Goal: Task Accomplishment & Management: Use online tool/utility

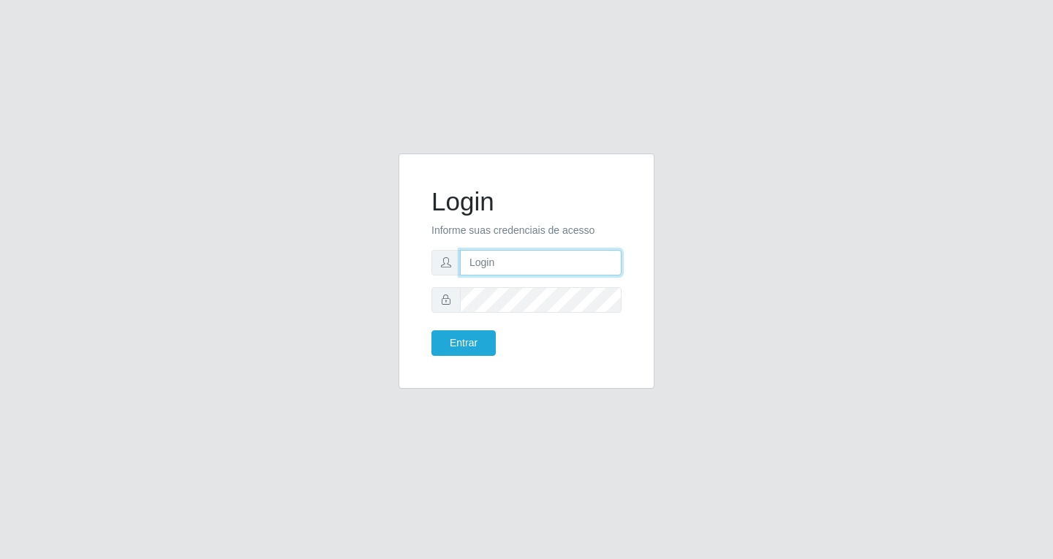
drag, startPoint x: 523, startPoint y: 258, endPoint x: 516, endPoint y: 260, distance: 7.6
click at [519, 260] on input "text" at bounding box center [541, 263] width 162 height 26
type input "[EMAIL_ADDRESS][DOMAIN_NAME]"
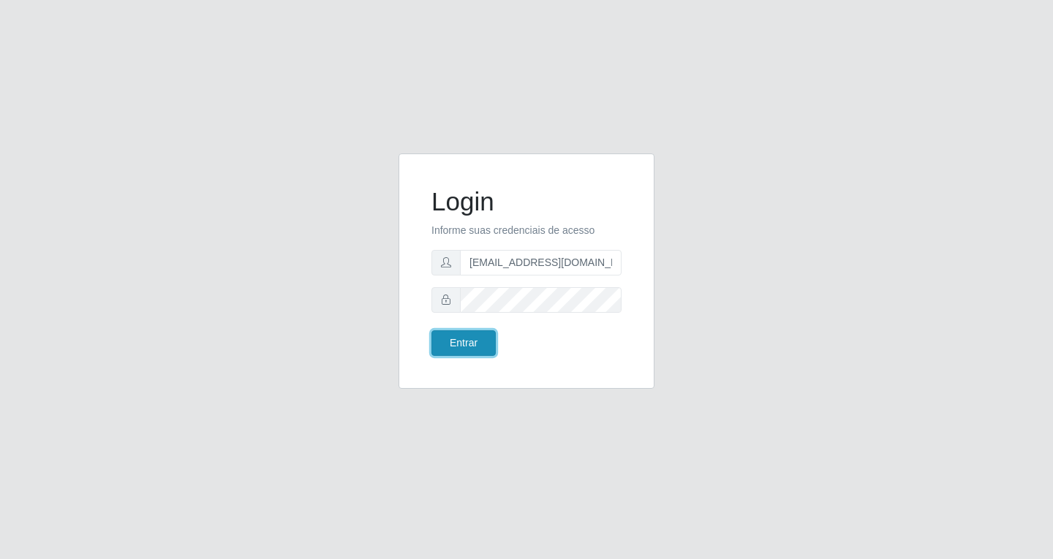
click at [454, 343] on button "Entrar" at bounding box center [463, 343] width 64 height 26
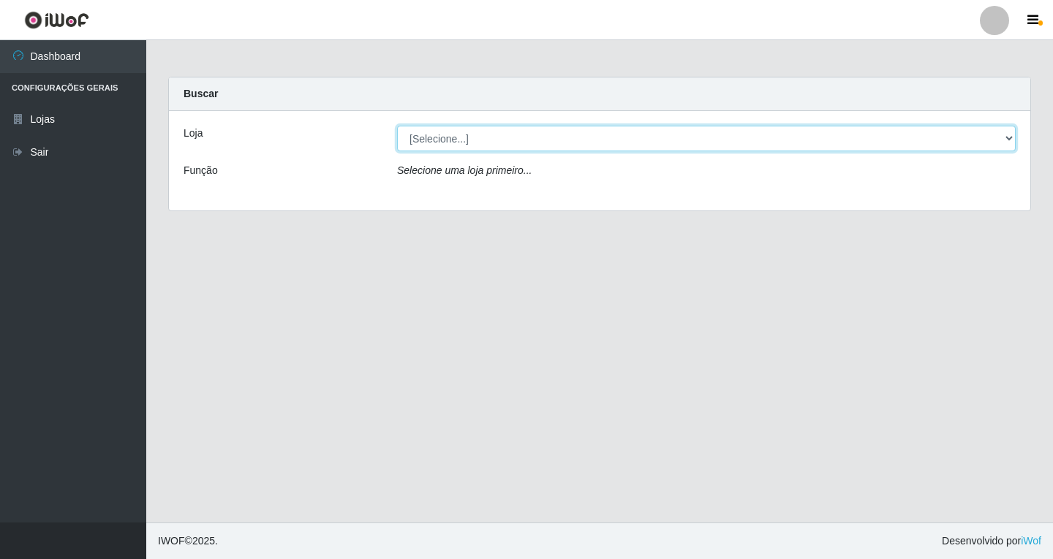
click at [1010, 136] on select "[Selecione...] SuperFácil Atacado - [GEOGRAPHIC_DATA]" at bounding box center [706, 139] width 618 height 26
select select "503"
click at [397, 126] on select "[Selecione...] SuperFácil Atacado - [GEOGRAPHIC_DATA]" at bounding box center [706, 139] width 618 height 26
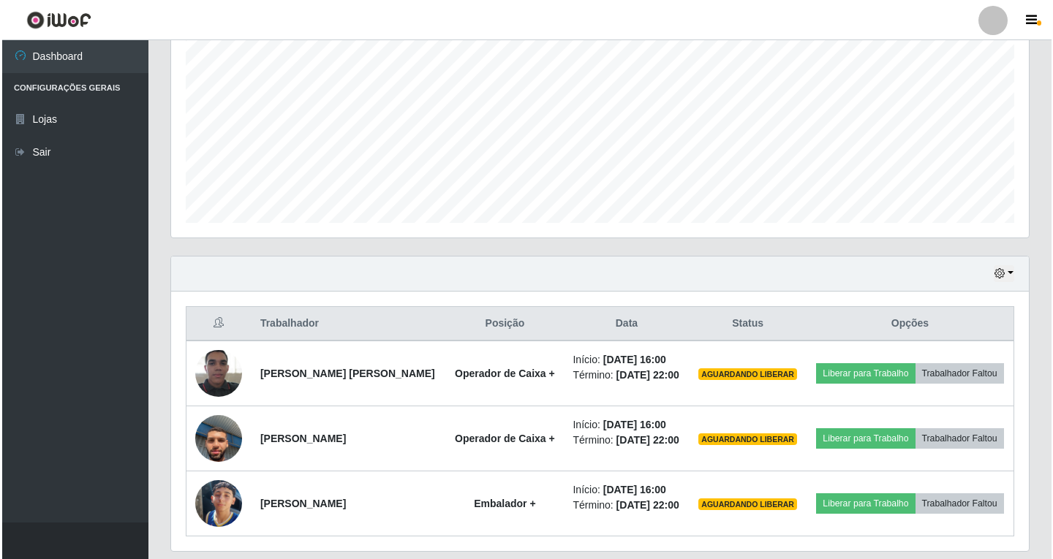
scroll to position [347, 0]
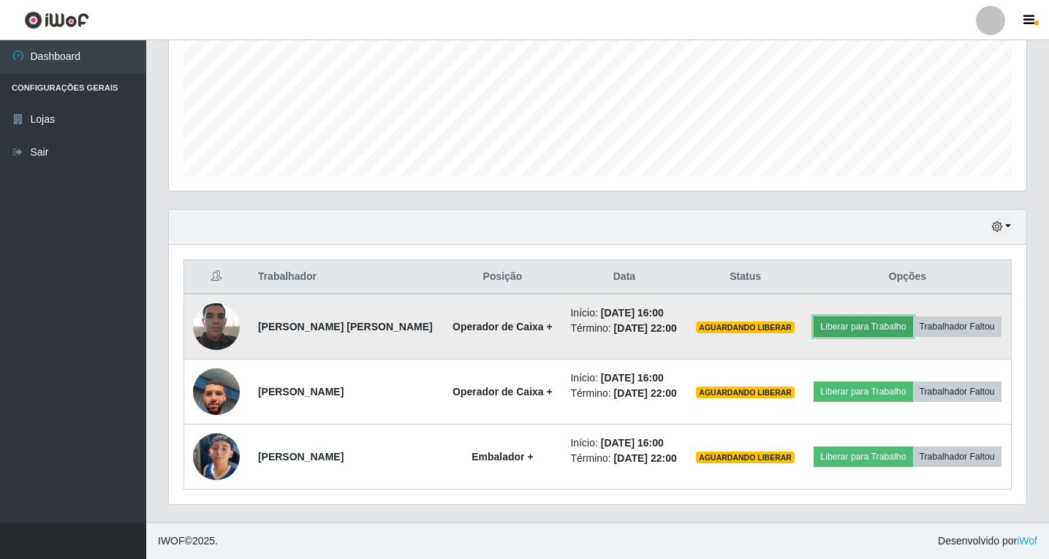
click at [866, 330] on button "Liberar para Trabalho" at bounding box center [863, 327] width 99 height 20
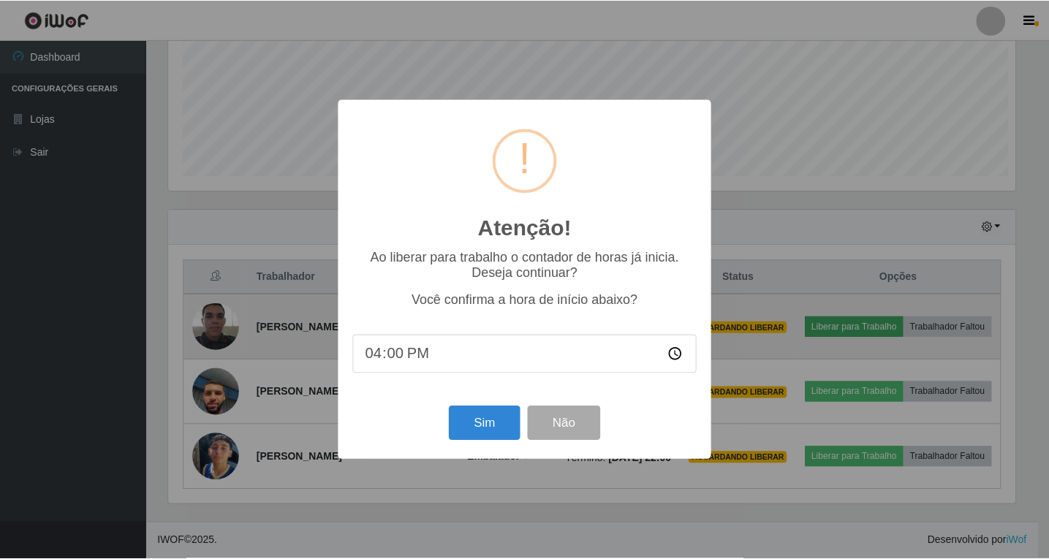
scroll to position [303, 850]
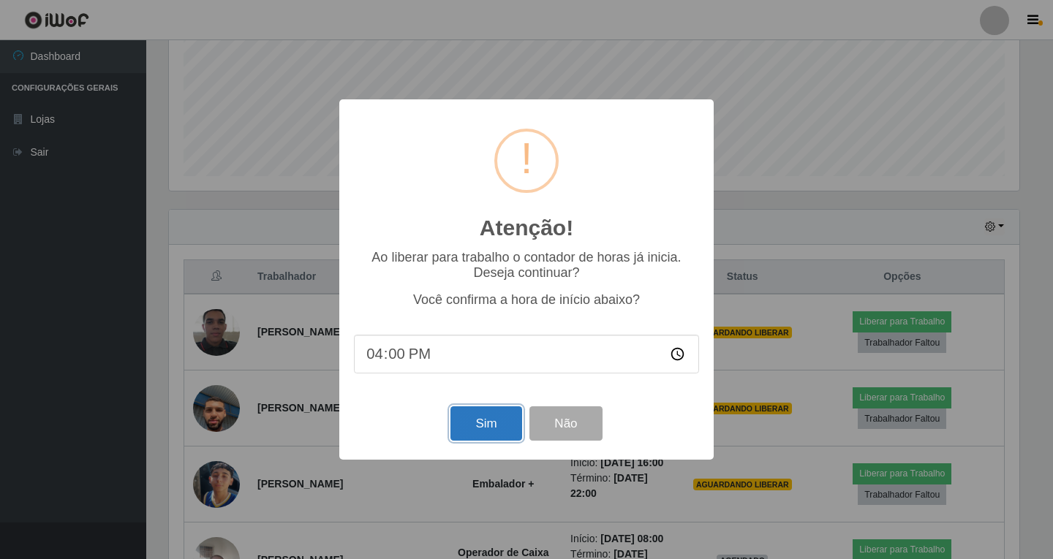
click at [484, 424] on button "Sim" at bounding box center [485, 423] width 71 height 34
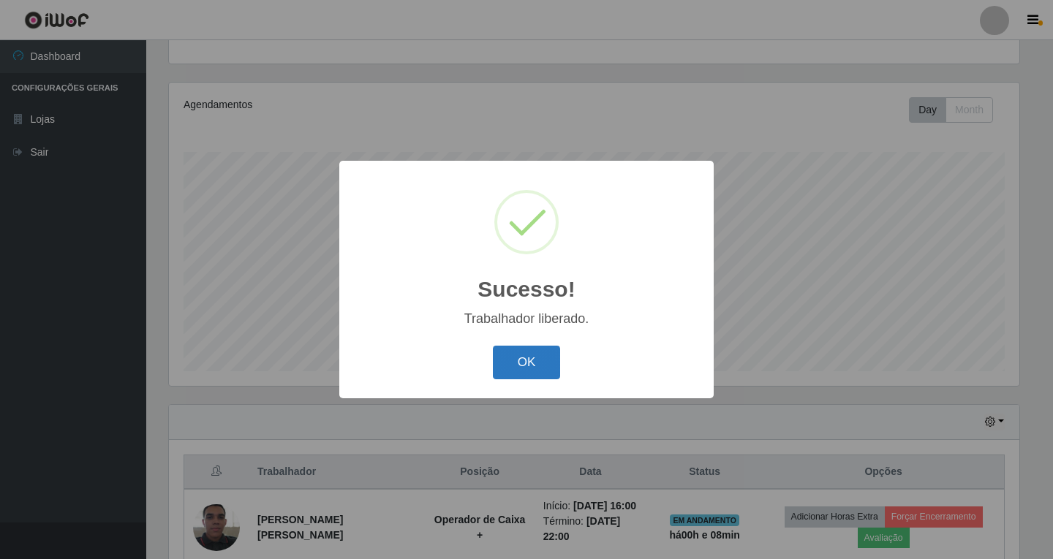
click at [530, 357] on button "OK" at bounding box center [527, 363] width 68 height 34
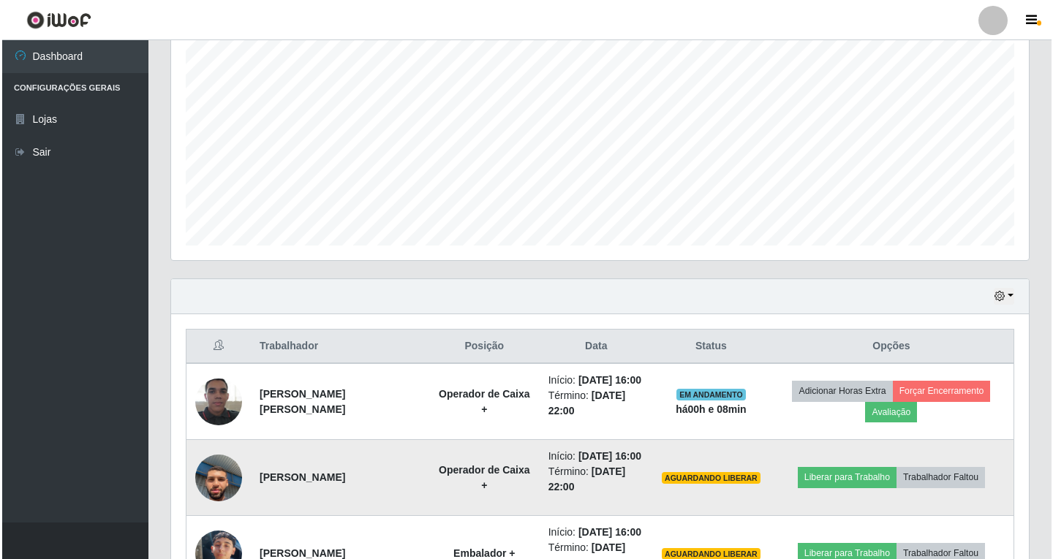
scroll to position [371, 0]
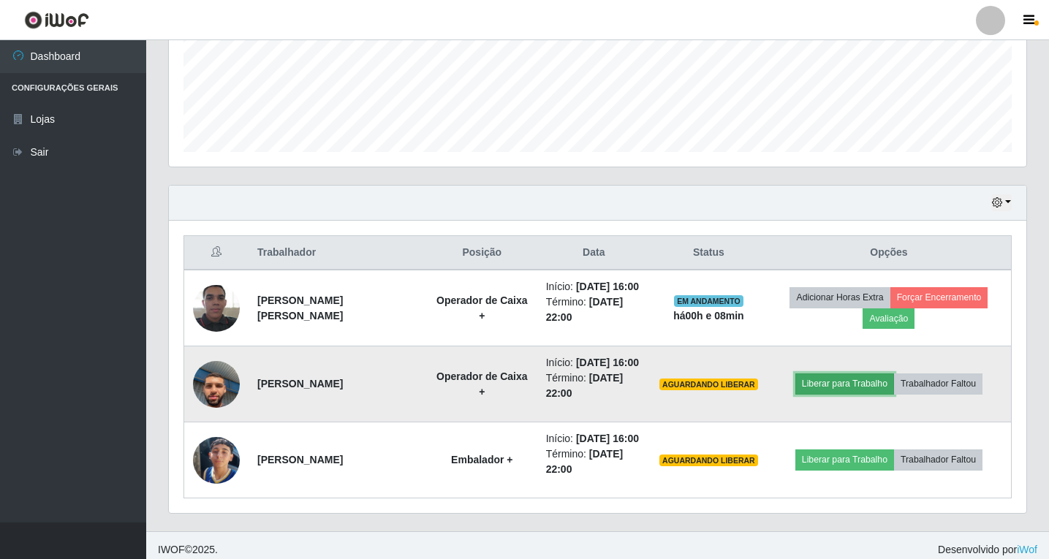
click at [827, 388] on button "Liberar para Trabalho" at bounding box center [844, 384] width 99 height 20
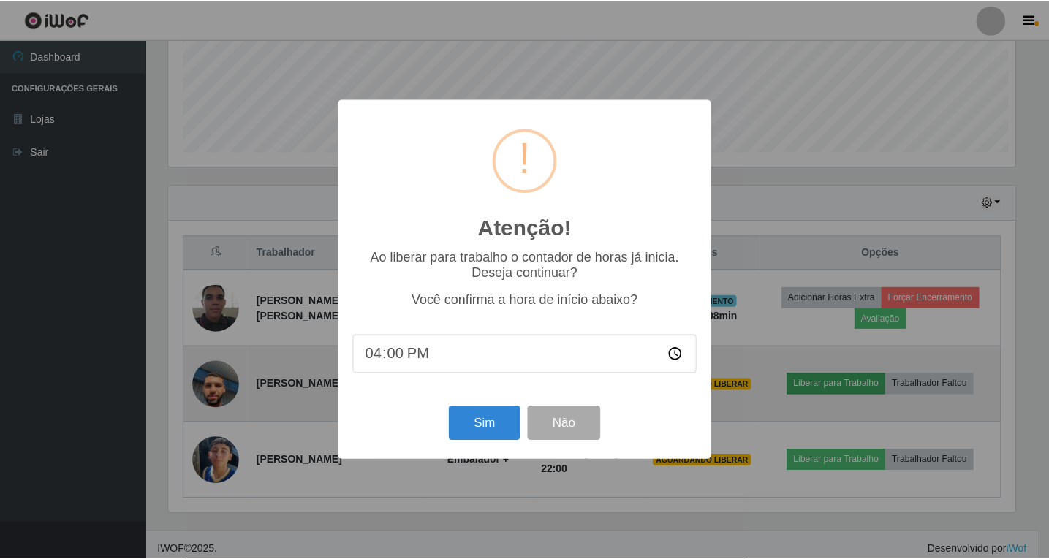
scroll to position [303, 850]
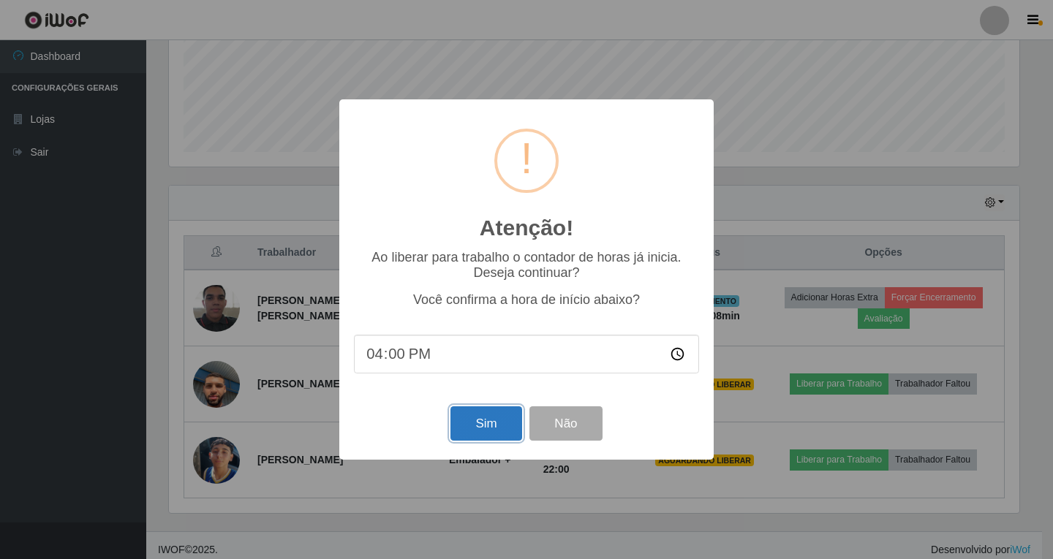
click at [487, 425] on button "Sim" at bounding box center [485, 423] width 71 height 34
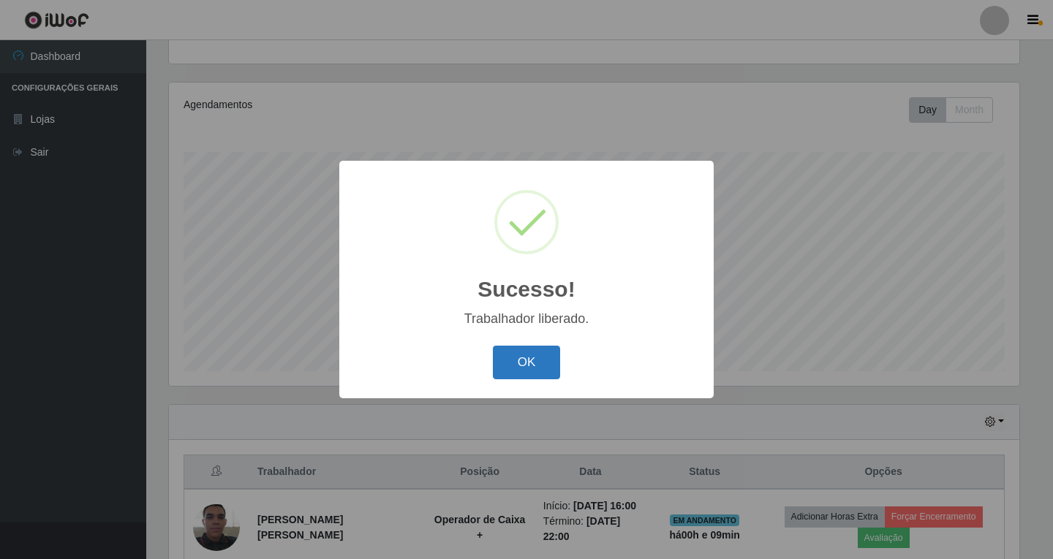
click at [541, 359] on button "OK" at bounding box center [527, 363] width 68 height 34
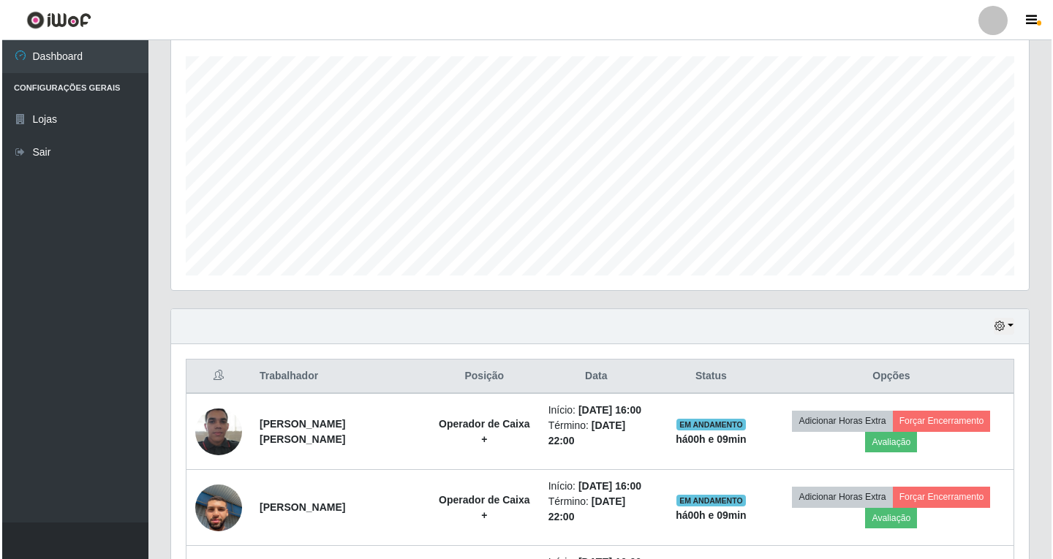
scroll to position [379, 0]
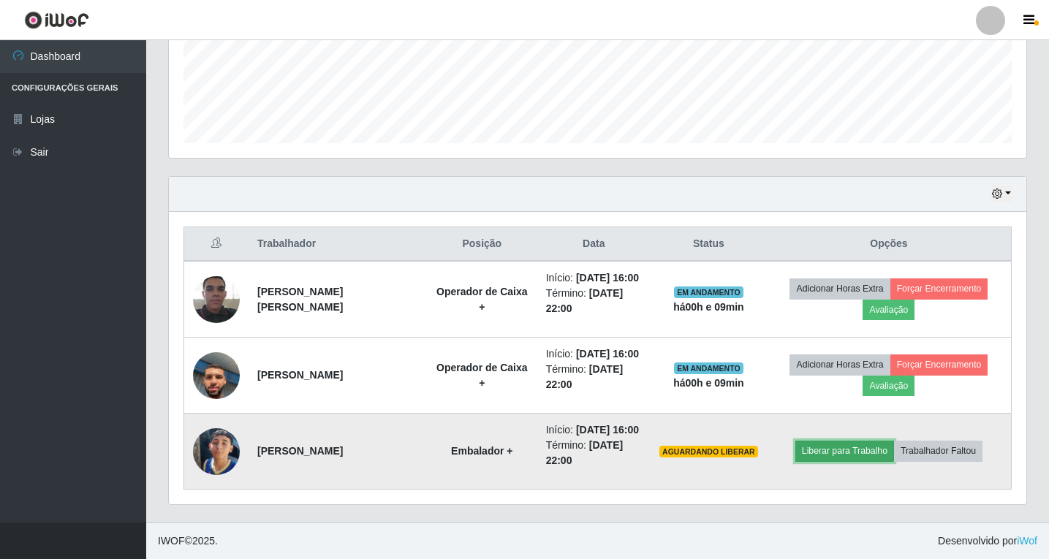
click at [830, 453] on button "Liberar para Trabalho" at bounding box center [844, 451] width 99 height 20
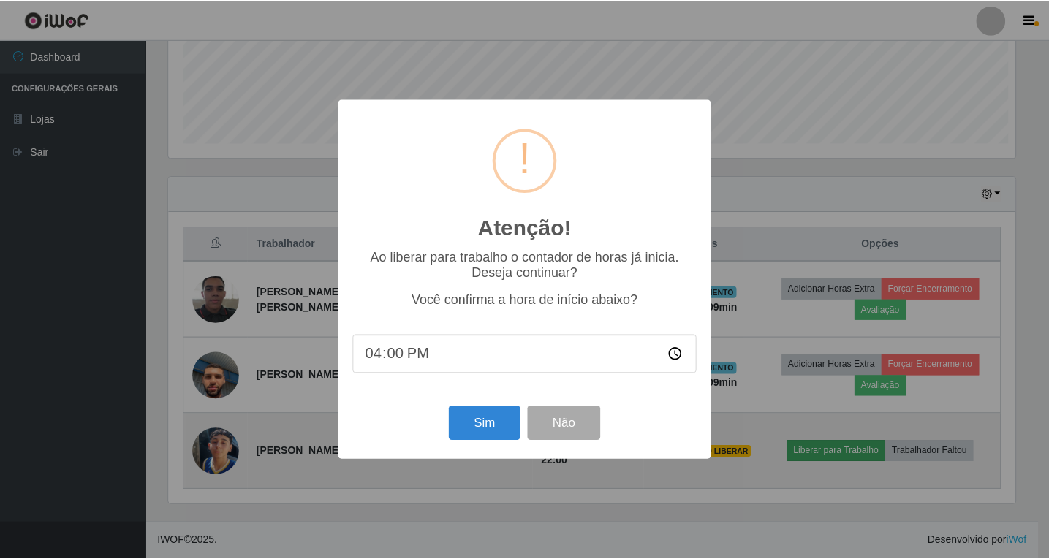
scroll to position [303, 850]
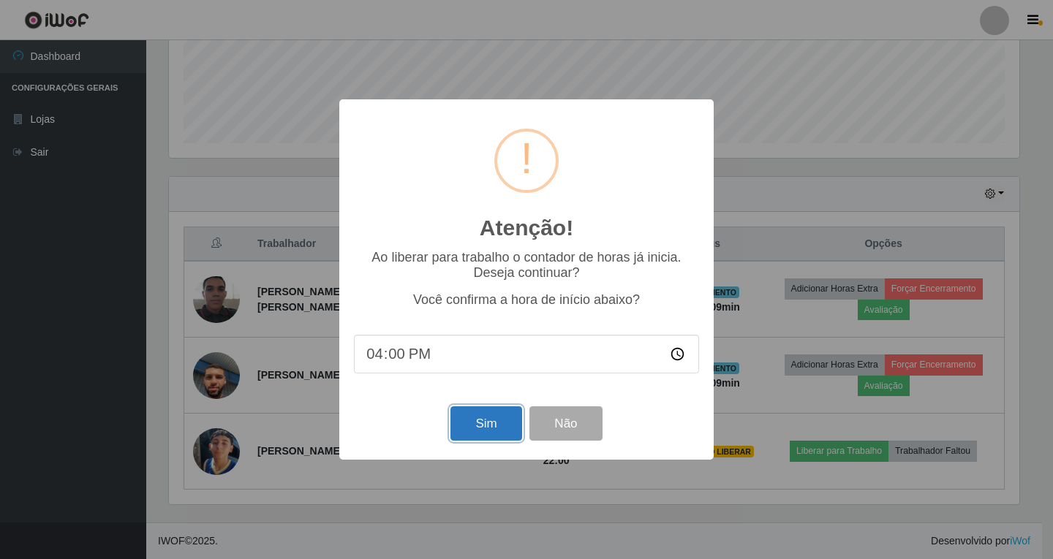
click at [486, 425] on button "Sim" at bounding box center [485, 423] width 71 height 34
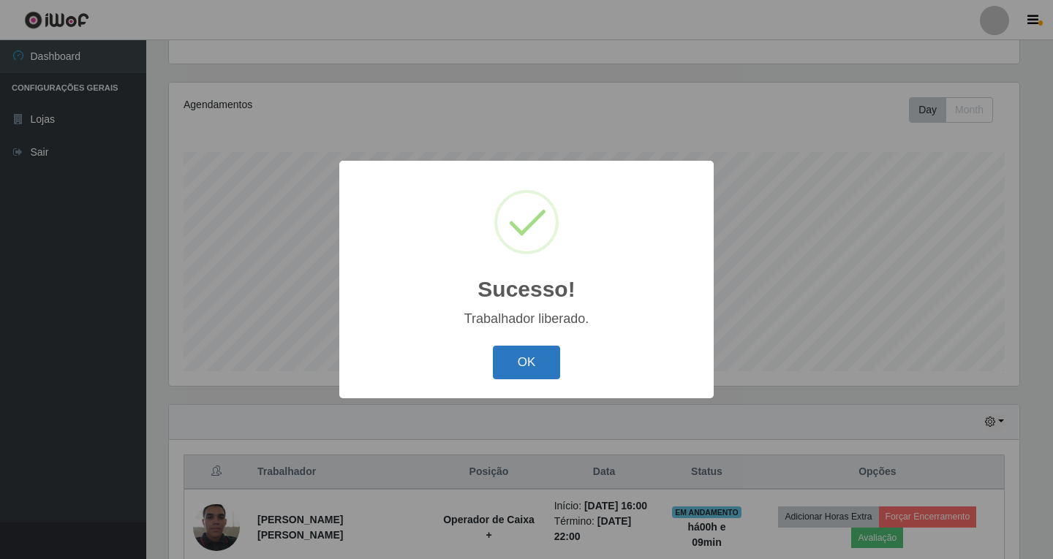
click at [515, 360] on button "OK" at bounding box center [527, 363] width 68 height 34
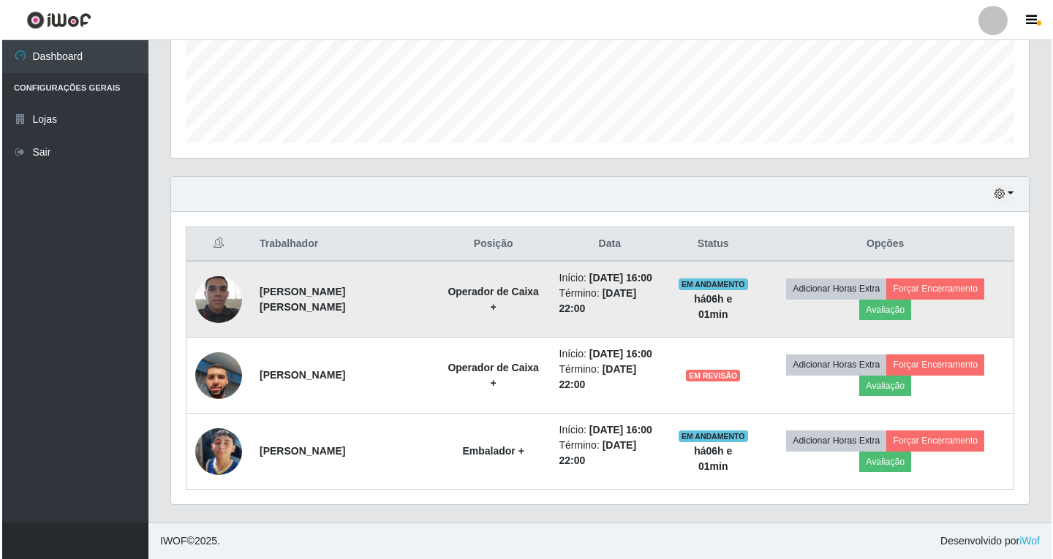
scroll to position [379, 0]
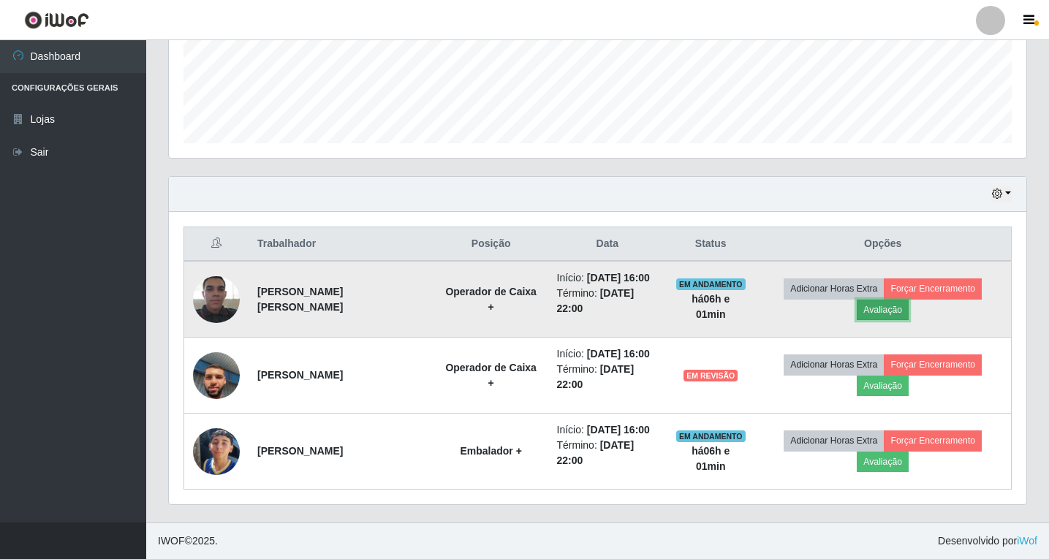
click at [880, 310] on button "Avaliação" at bounding box center [883, 310] width 52 height 20
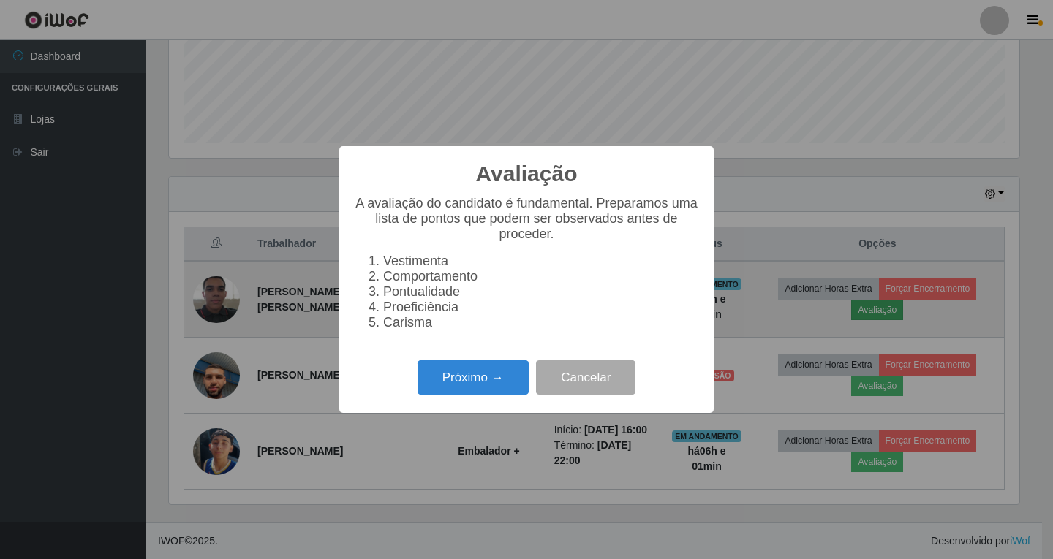
scroll to position [303, 850]
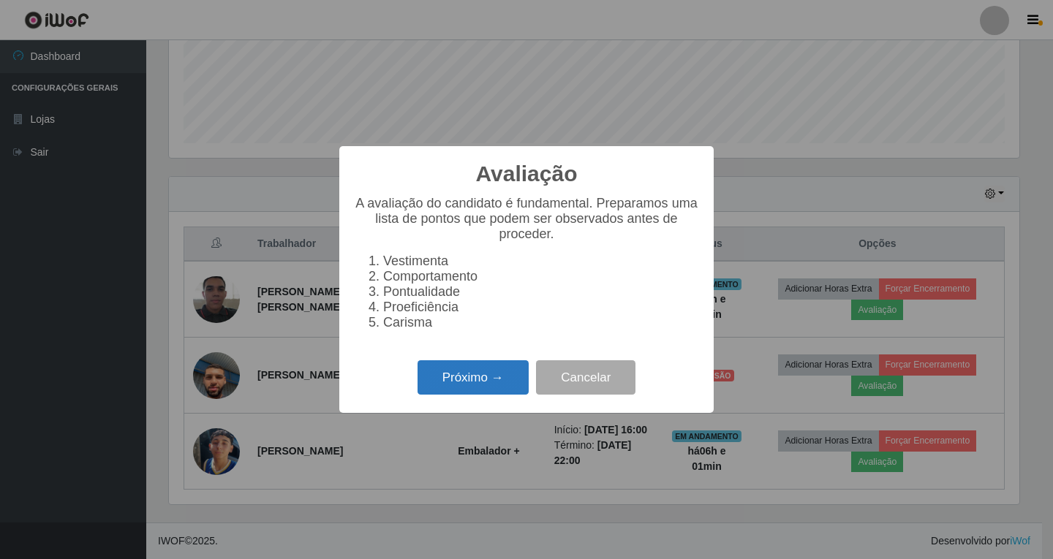
click at [483, 395] on button "Próximo →" at bounding box center [472, 377] width 111 height 34
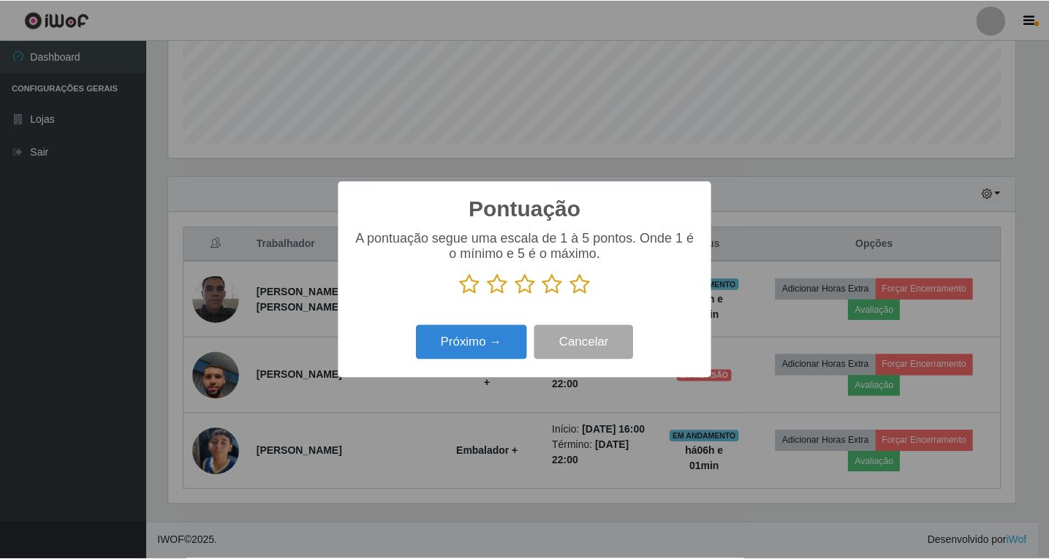
scroll to position [730724, 730177]
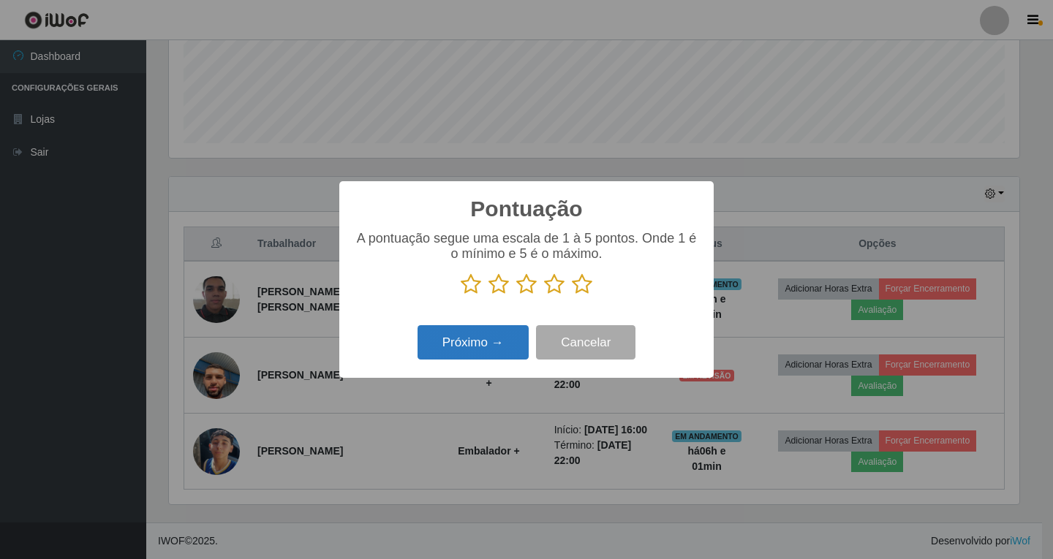
click at [485, 344] on button "Próximo →" at bounding box center [472, 342] width 111 height 34
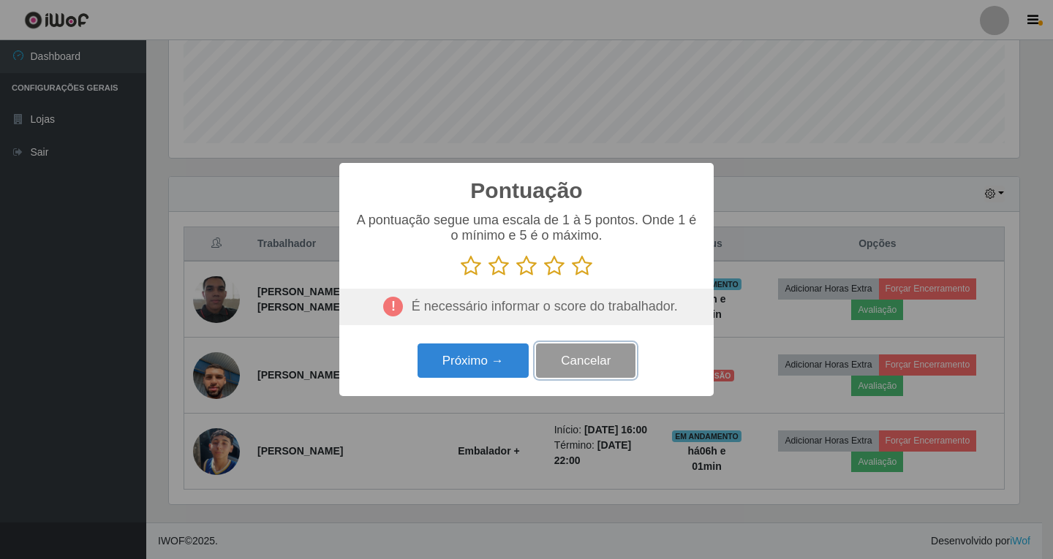
click at [588, 366] on button "Cancelar" at bounding box center [585, 361] width 99 height 34
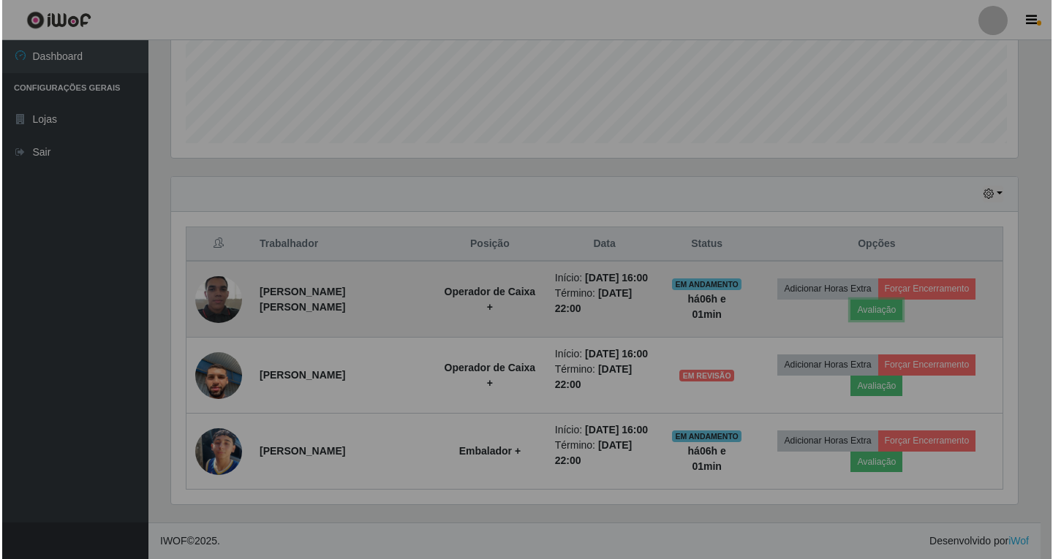
scroll to position [303, 857]
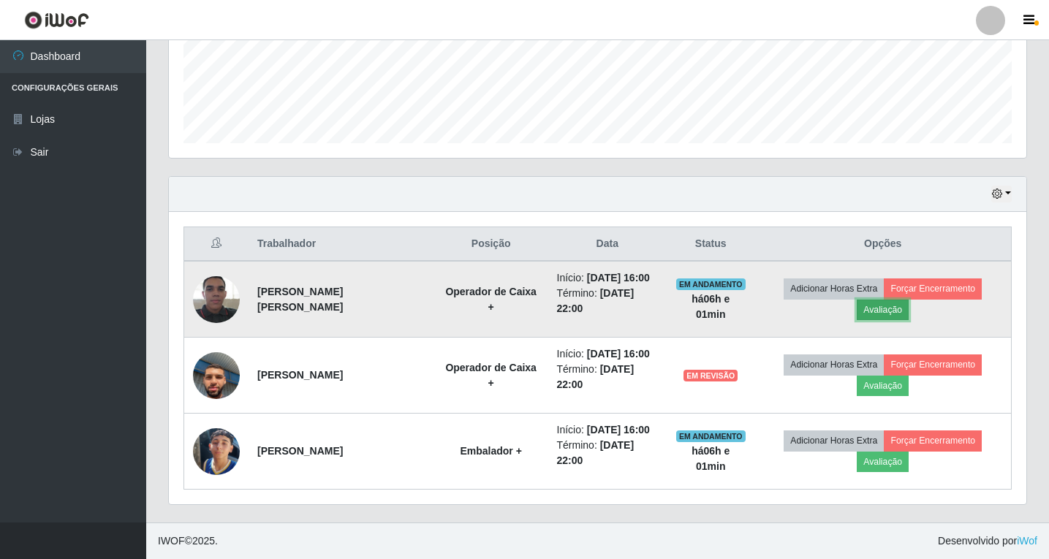
click at [887, 311] on button "Avaliação" at bounding box center [883, 310] width 52 height 20
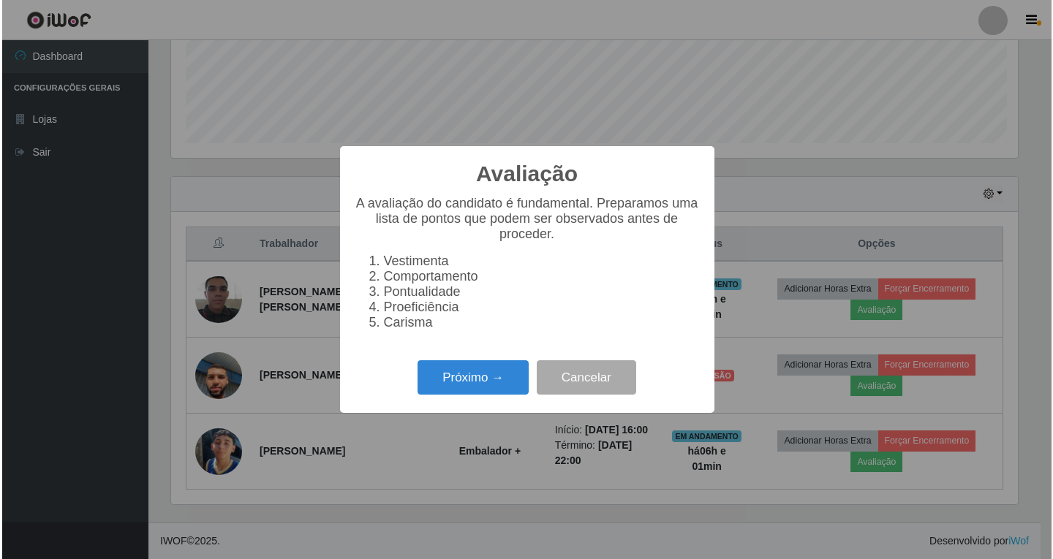
scroll to position [303, 850]
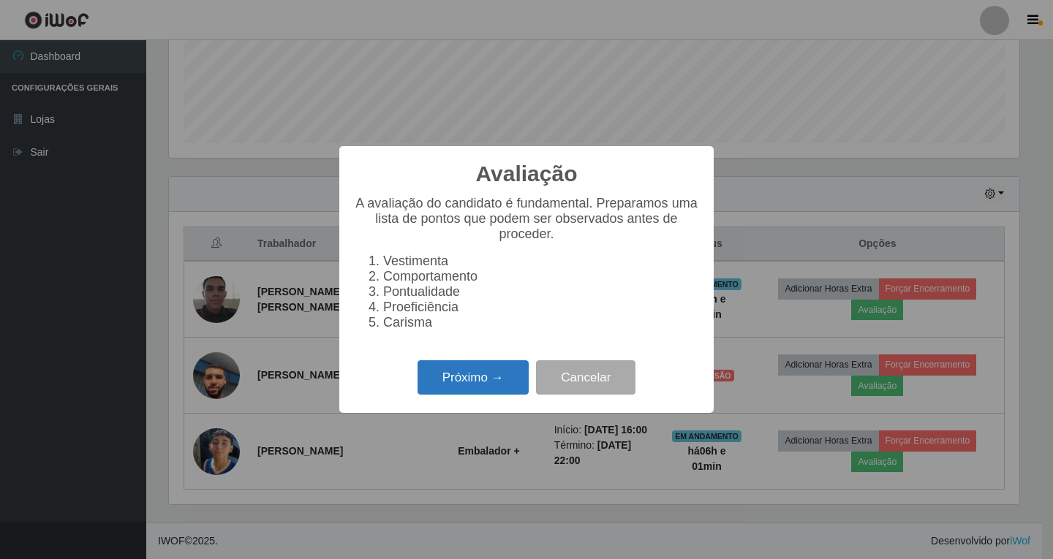
click at [444, 390] on button "Próximo →" at bounding box center [472, 377] width 111 height 34
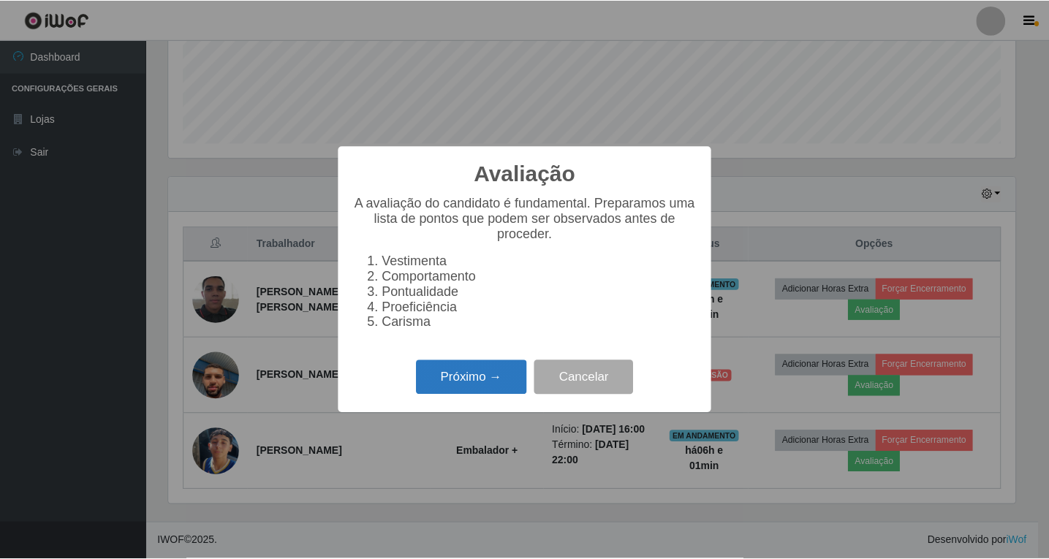
scroll to position [730724, 730177]
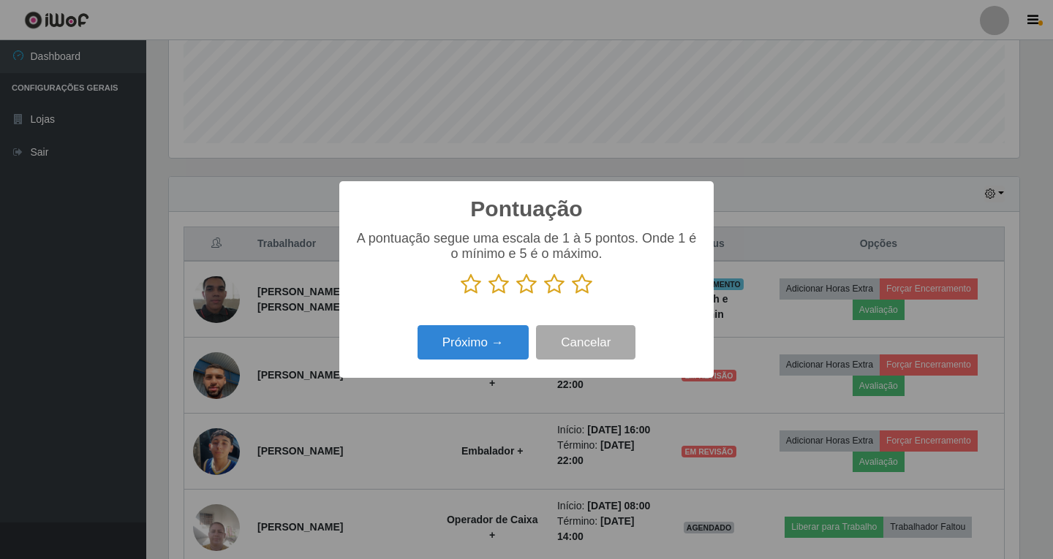
click at [556, 285] on icon at bounding box center [554, 284] width 20 height 22
click at [544, 295] on input "radio" at bounding box center [544, 295] width 0 height 0
click at [600, 350] on button "Cancelar" at bounding box center [585, 342] width 99 height 34
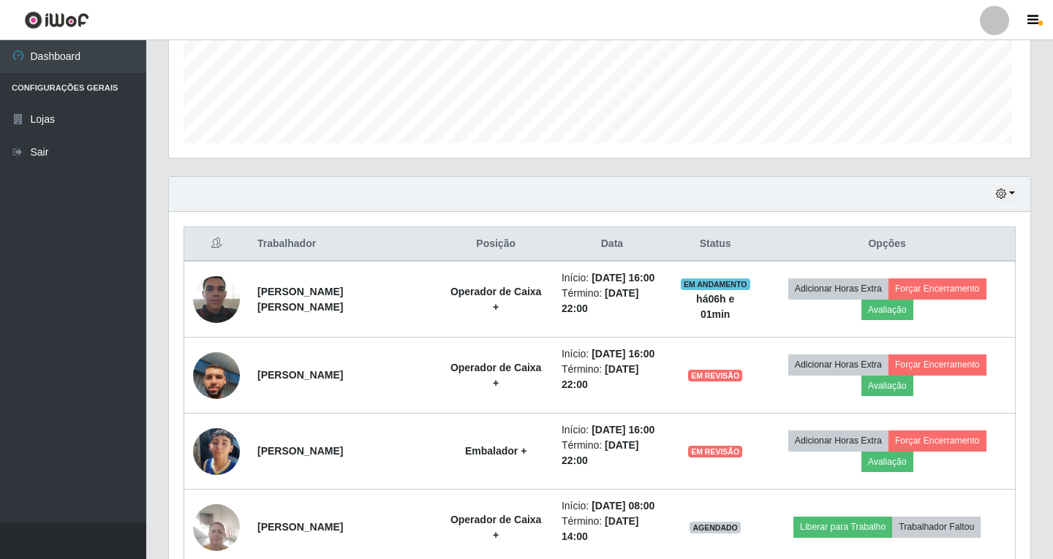
scroll to position [303, 857]
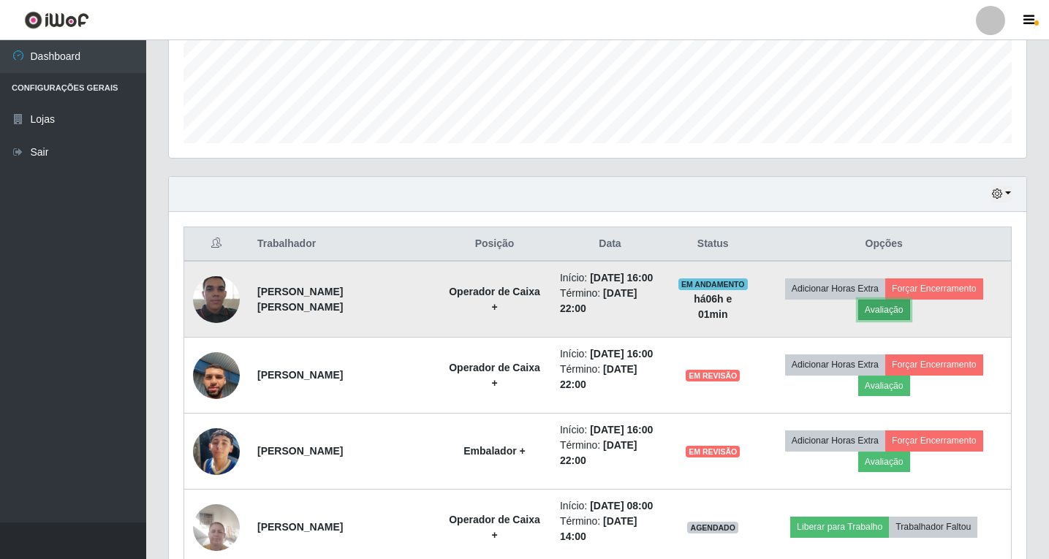
click at [902, 312] on button "Avaliação" at bounding box center [884, 310] width 52 height 20
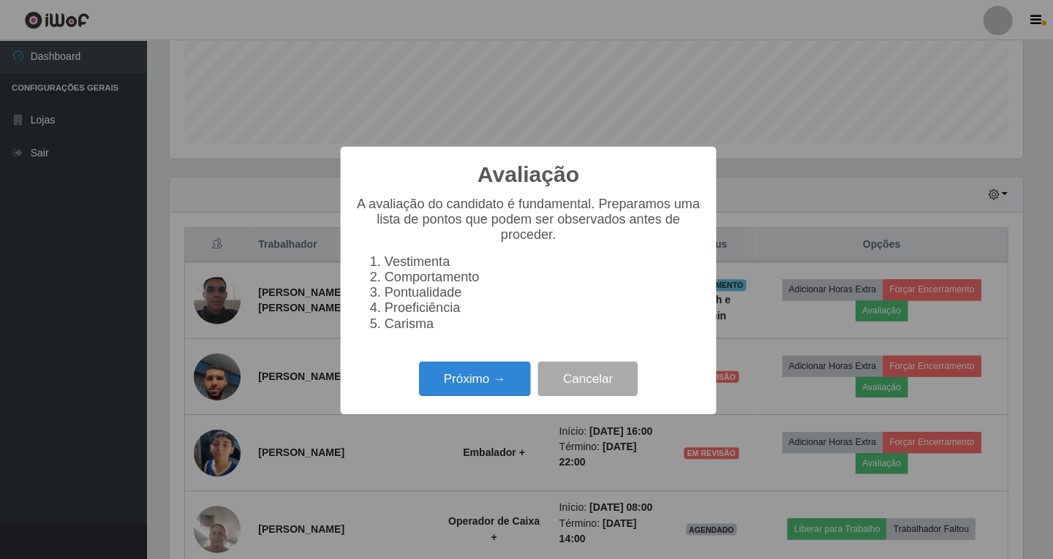
scroll to position [303, 850]
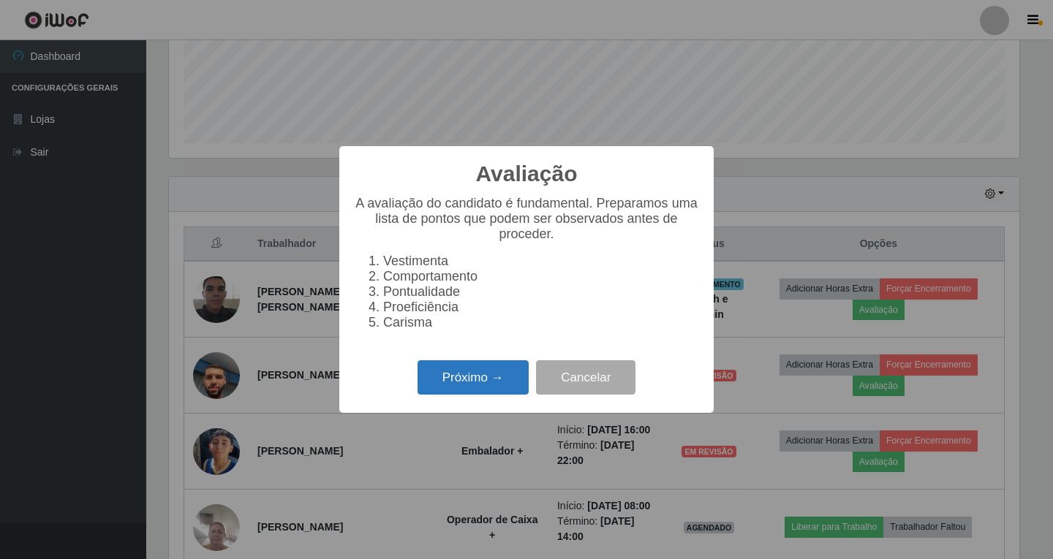
click at [474, 387] on button "Próximo →" at bounding box center [472, 377] width 111 height 34
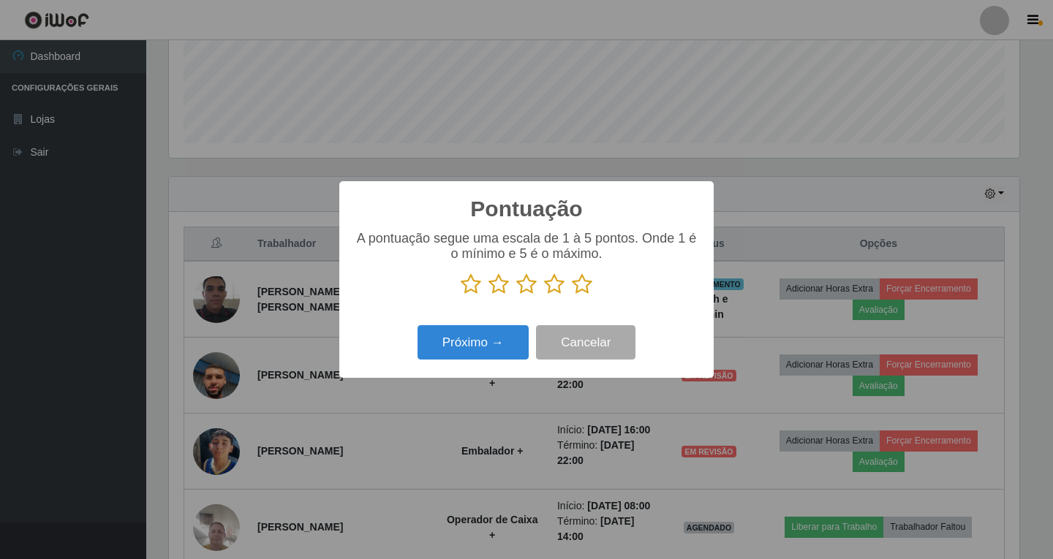
click at [548, 285] on icon at bounding box center [554, 284] width 20 height 22
click at [544, 295] on input "radio" at bounding box center [544, 295] width 0 height 0
click at [481, 350] on button "Próximo →" at bounding box center [472, 342] width 111 height 34
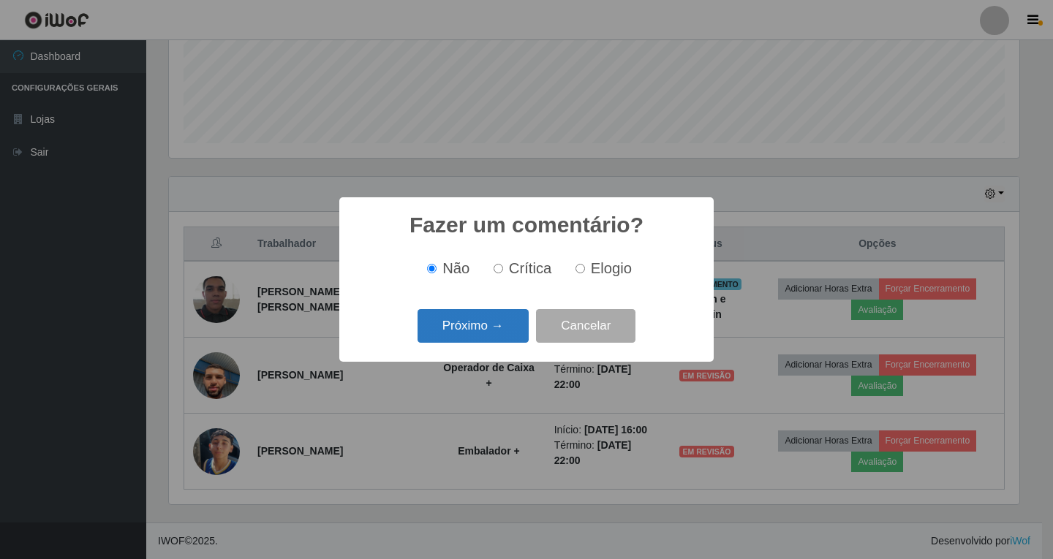
click at [481, 328] on button "Próximo →" at bounding box center [472, 326] width 111 height 34
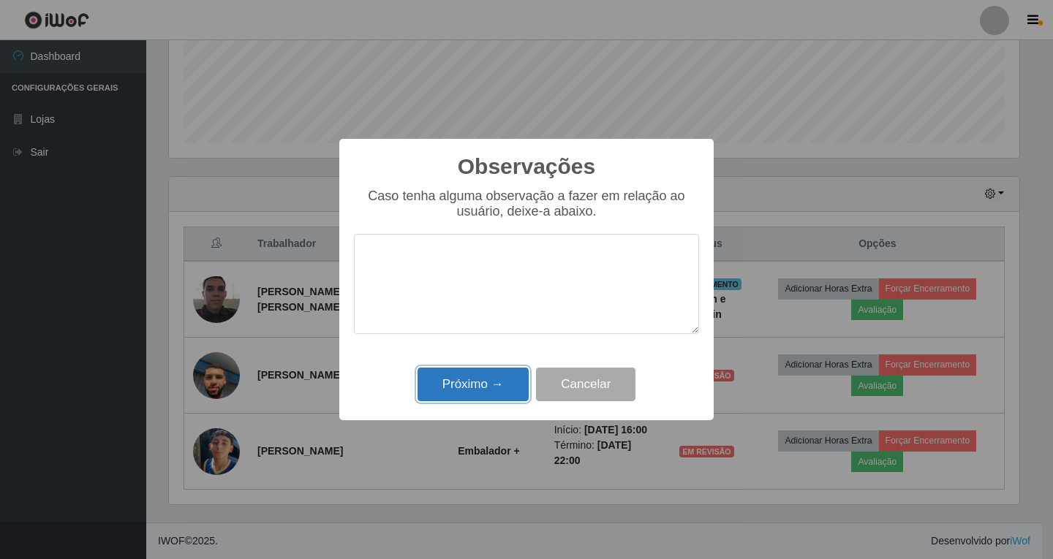
click at [455, 383] on button "Próximo →" at bounding box center [472, 385] width 111 height 34
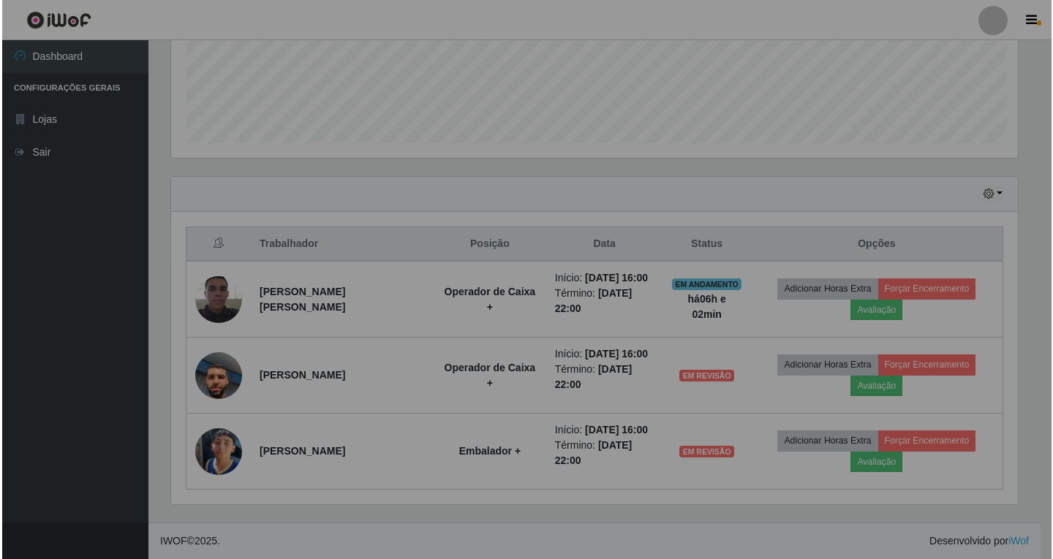
scroll to position [303, 857]
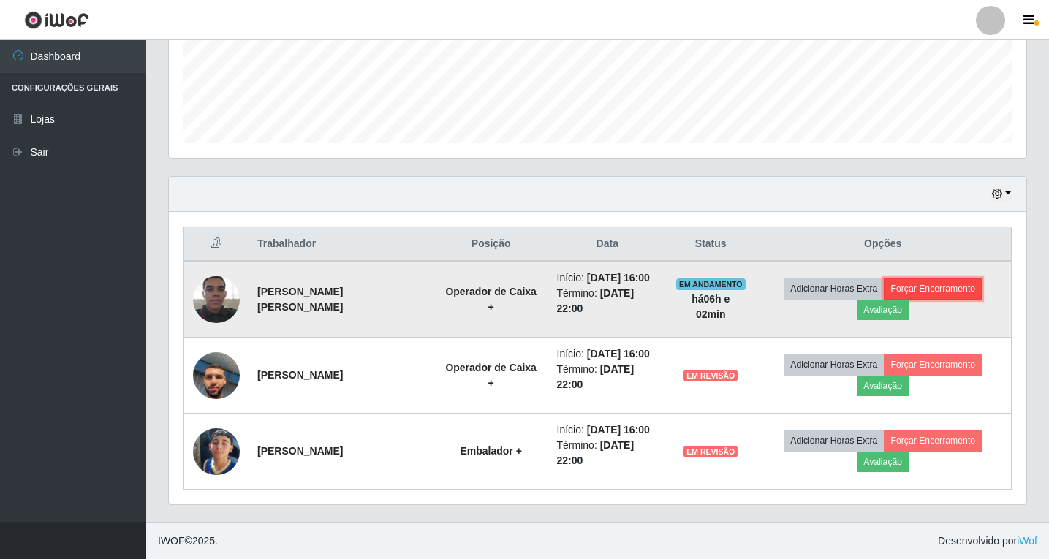
click at [932, 290] on button "Forçar Encerramento" at bounding box center [933, 289] width 98 height 20
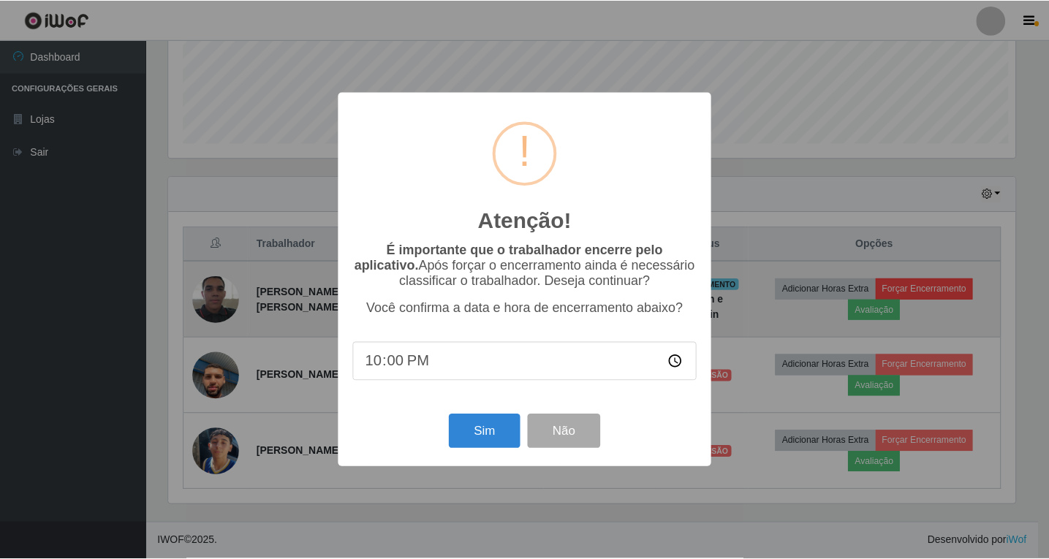
scroll to position [303, 850]
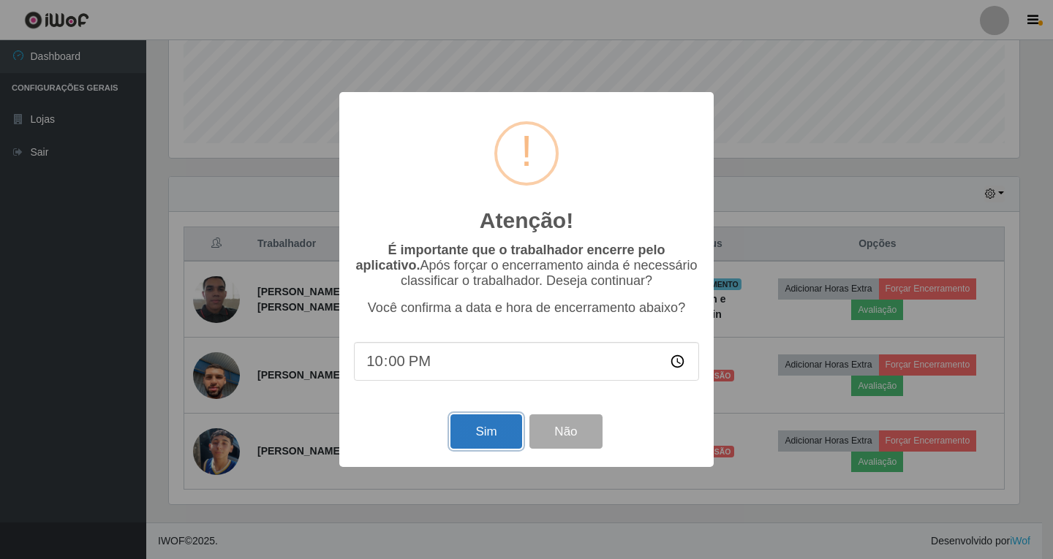
click at [476, 448] on button "Sim" at bounding box center [485, 431] width 71 height 34
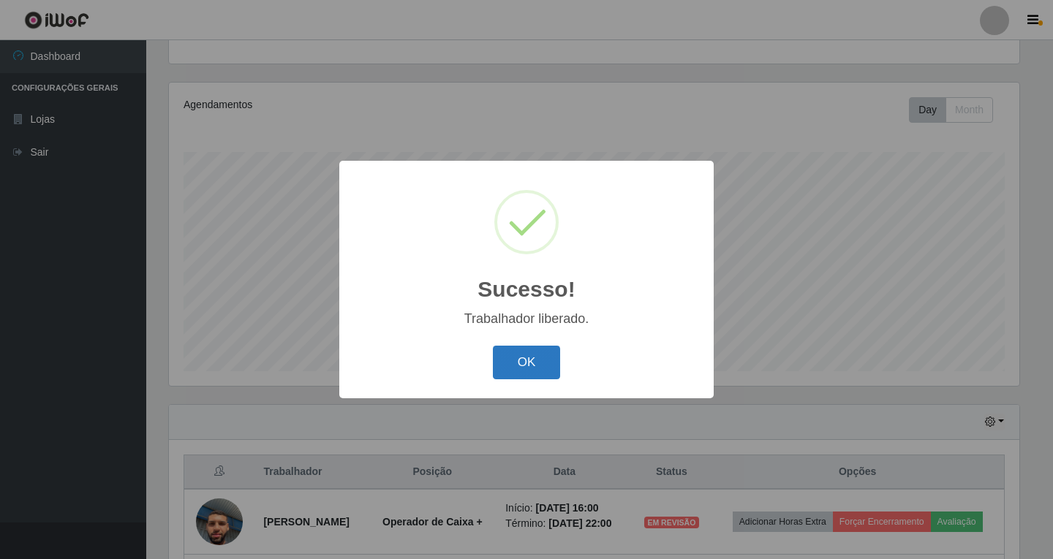
click at [536, 364] on button "OK" at bounding box center [527, 363] width 68 height 34
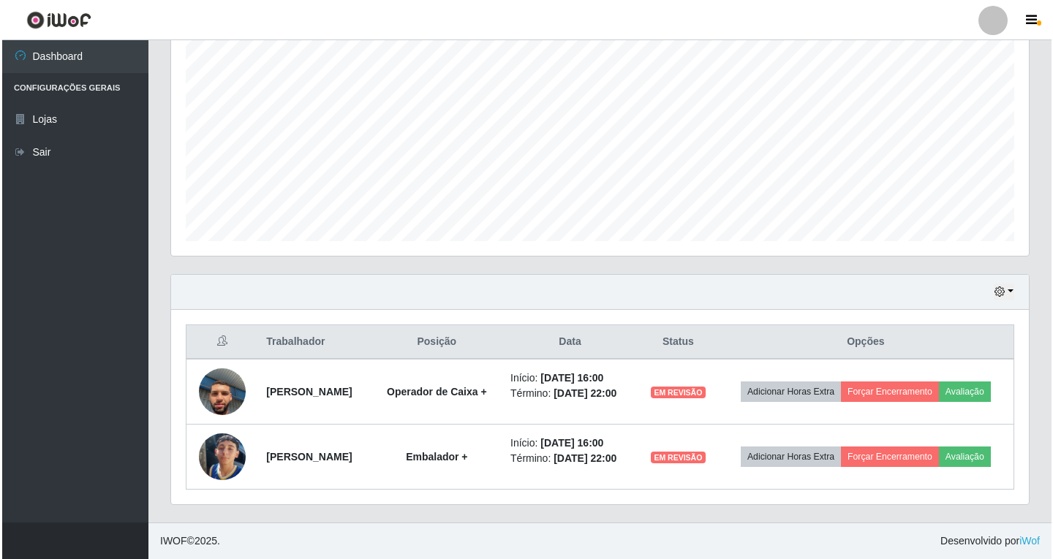
scroll to position [303, 0]
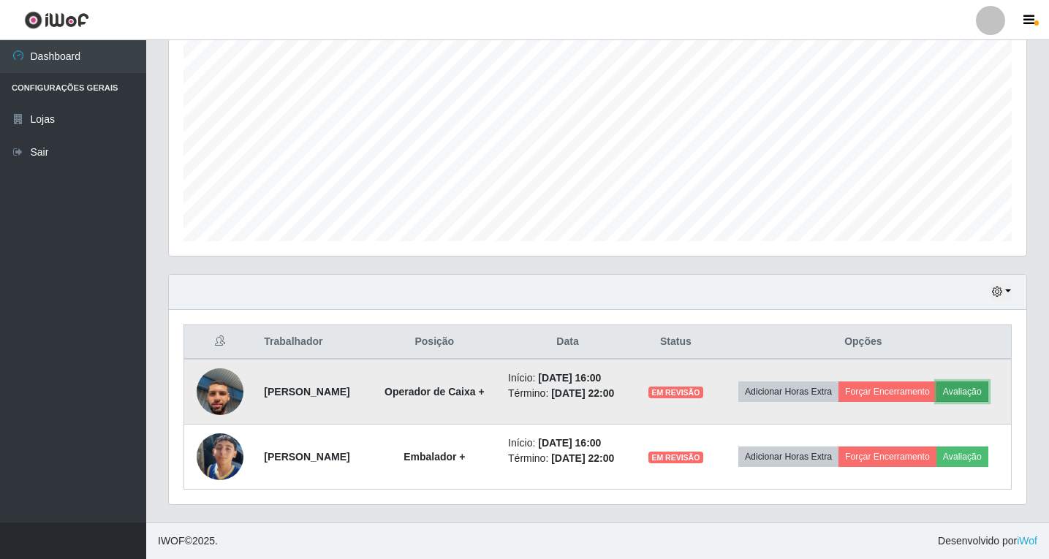
click at [936, 385] on button "Avaliação" at bounding box center [962, 392] width 52 height 20
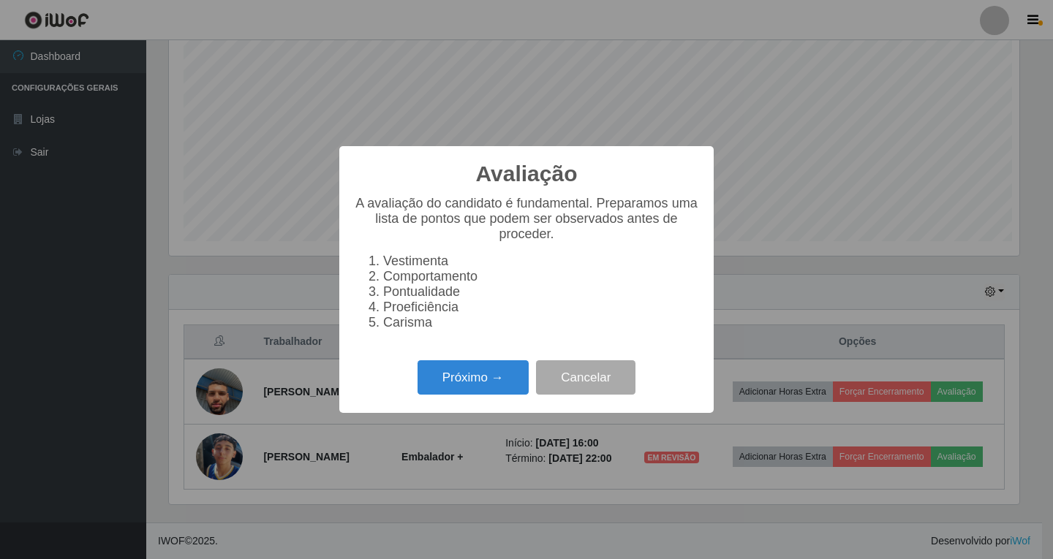
scroll to position [730724, 730177]
click at [474, 386] on button "Próximo →" at bounding box center [472, 377] width 111 height 34
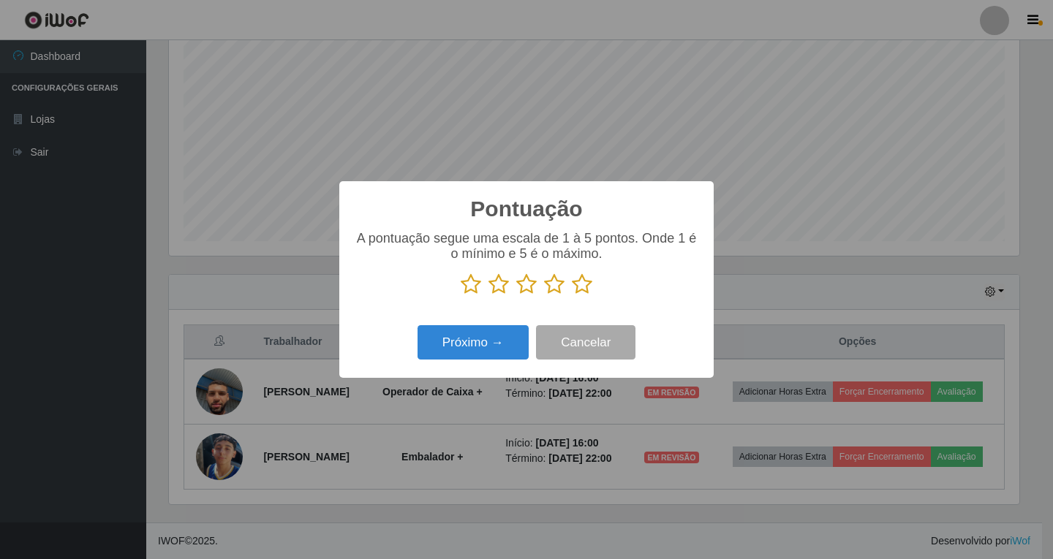
click at [559, 286] on icon at bounding box center [554, 284] width 20 height 22
click at [544, 295] on input "radio" at bounding box center [544, 295] width 0 height 0
click at [492, 342] on button "Próximo →" at bounding box center [472, 342] width 111 height 34
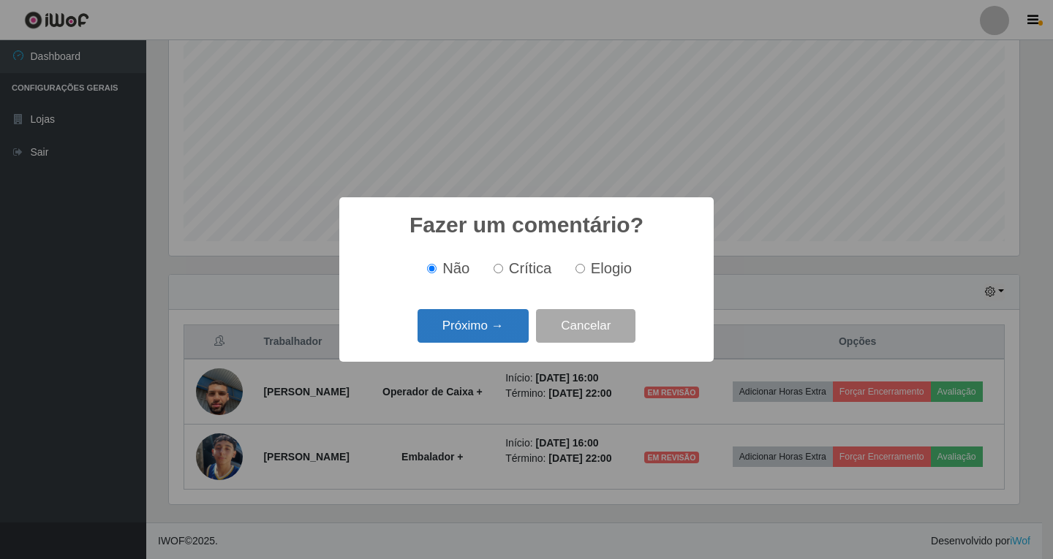
click at [491, 319] on button "Próximo →" at bounding box center [472, 326] width 111 height 34
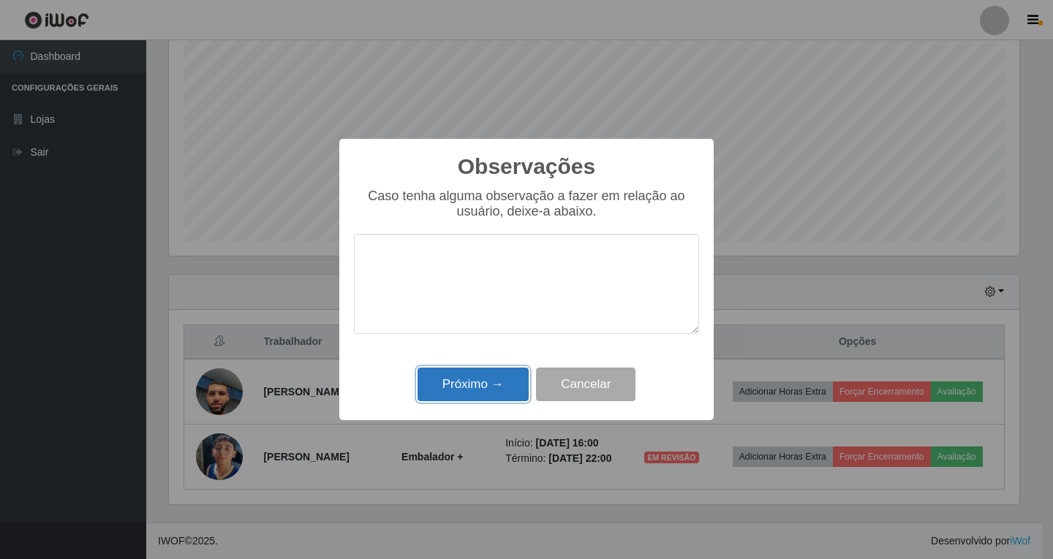
click at [477, 385] on button "Próximo →" at bounding box center [472, 385] width 111 height 34
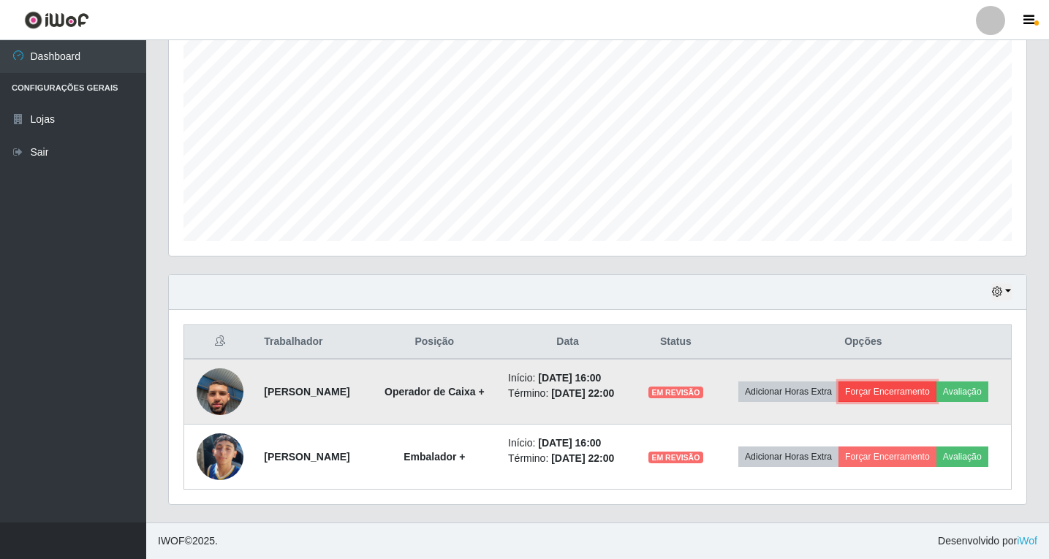
click at [936, 382] on button "Forçar Encerramento" at bounding box center [887, 392] width 98 height 20
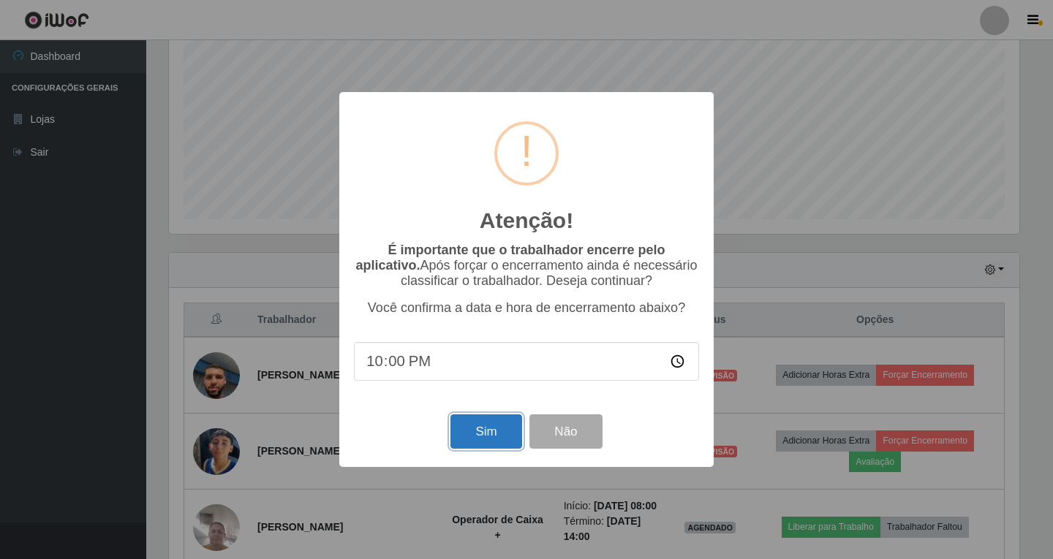
click at [486, 432] on button "Sim" at bounding box center [485, 431] width 71 height 34
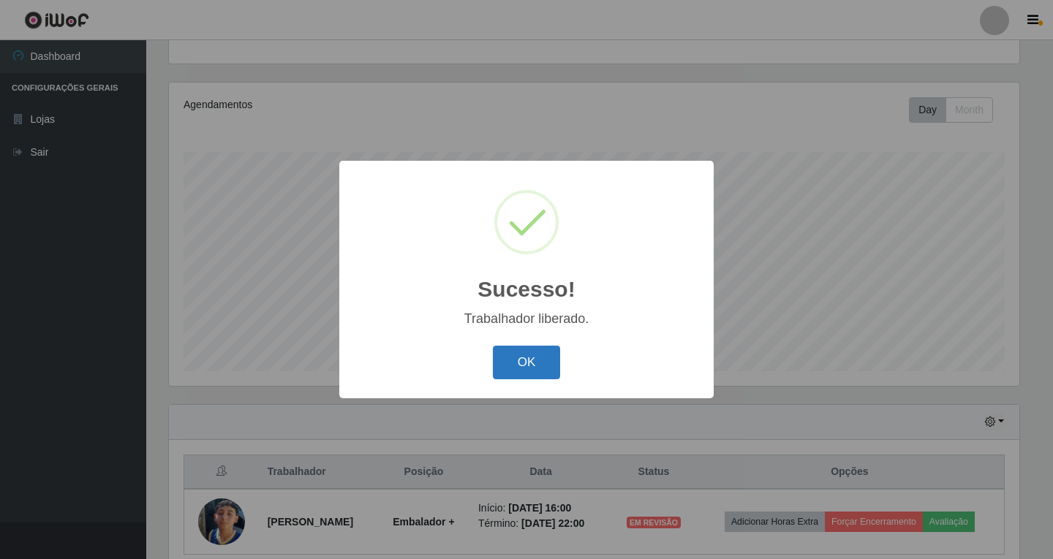
click at [519, 362] on button "OK" at bounding box center [527, 363] width 68 height 34
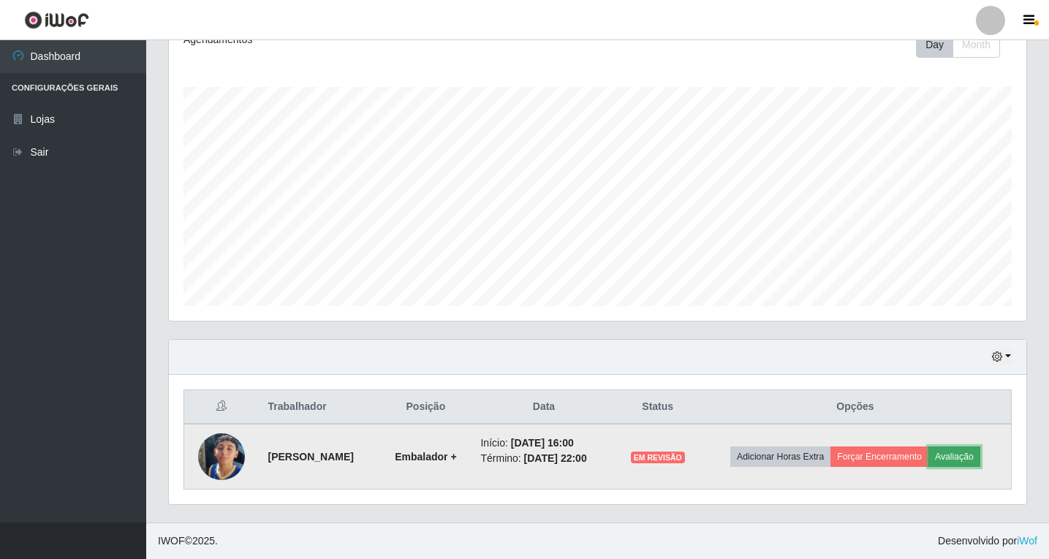
click at [963, 454] on button "Avaliação" at bounding box center [954, 457] width 52 height 20
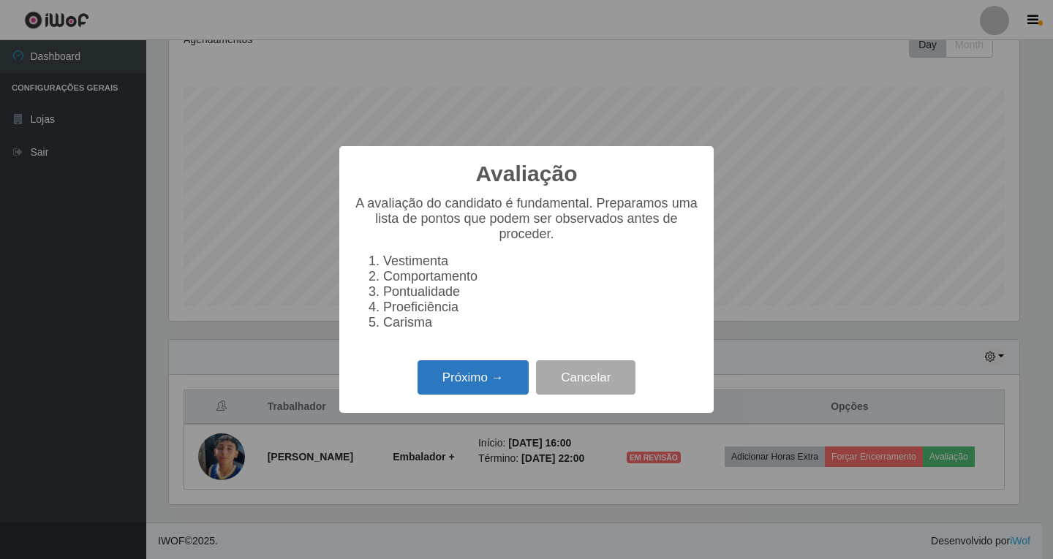
click at [472, 389] on button "Próximo →" at bounding box center [472, 377] width 111 height 34
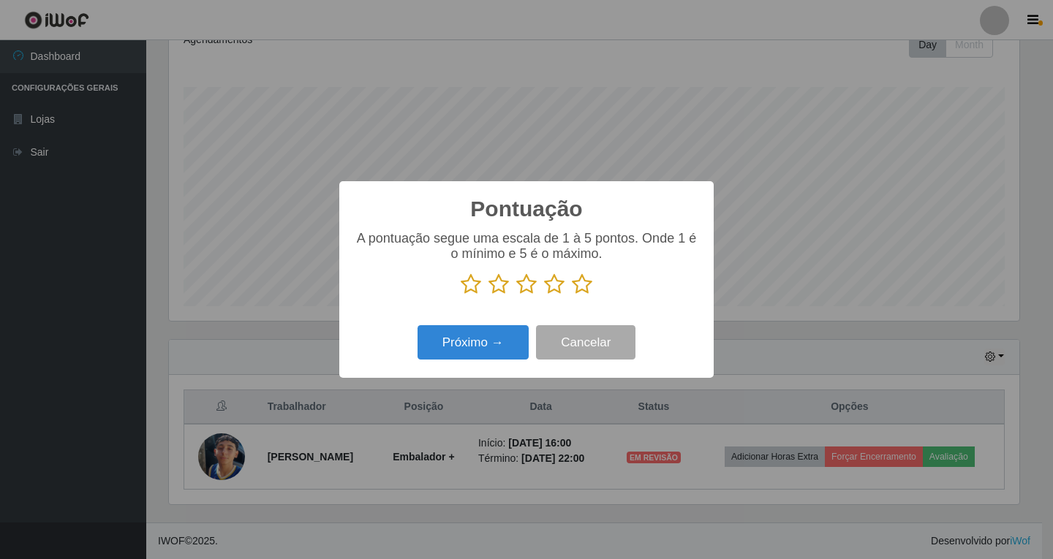
click at [558, 289] on icon at bounding box center [554, 284] width 20 height 22
click at [544, 295] on input "radio" at bounding box center [544, 295] width 0 height 0
click at [449, 357] on button "Próximo →" at bounding box center [472, 342] width 111 height 34
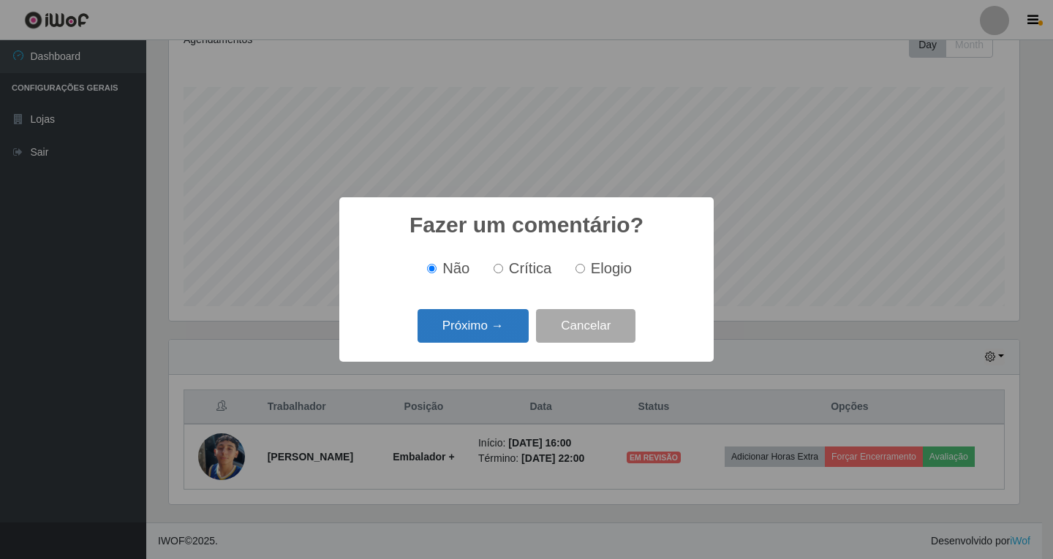
click at [499, 329] on button "Próximo →" at bounding box center [472, 326] width 111 height 34
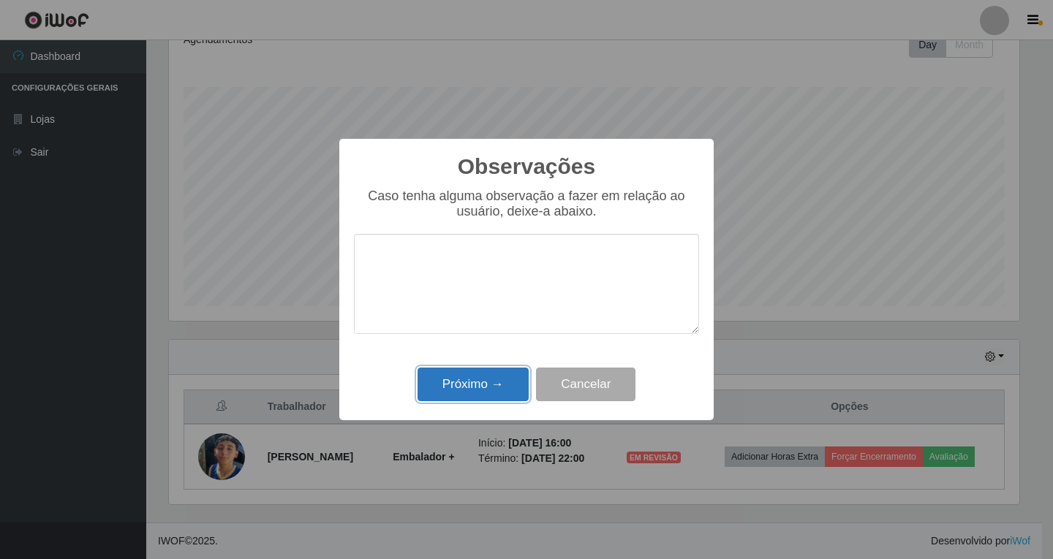
click at [457, 386] on button "Próximo →" at bounding box center [472, 385] width 111 height 34
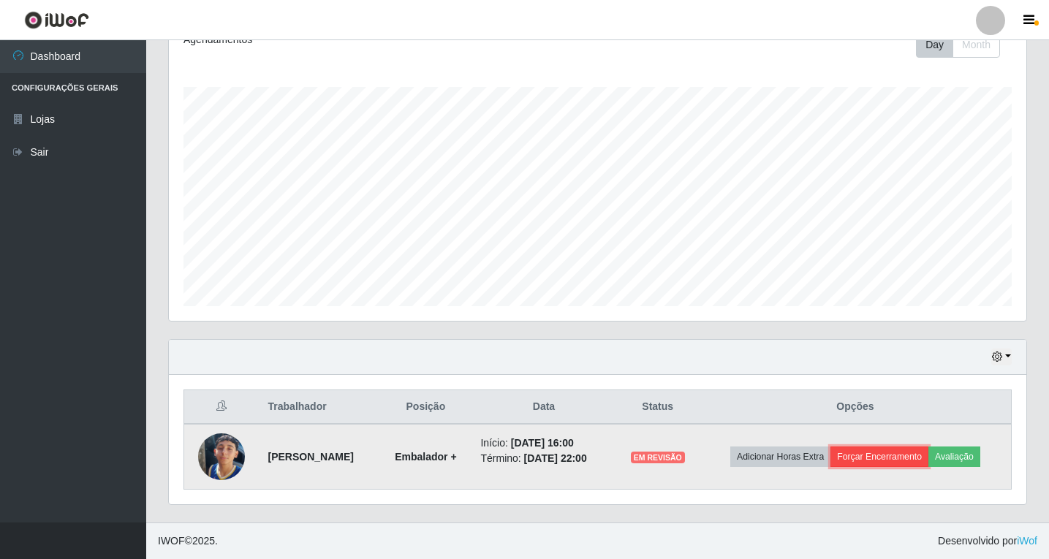
click at [886, 453] on button "Forçar Encerramento" at bounding box center [879, 457] width 98 height 20
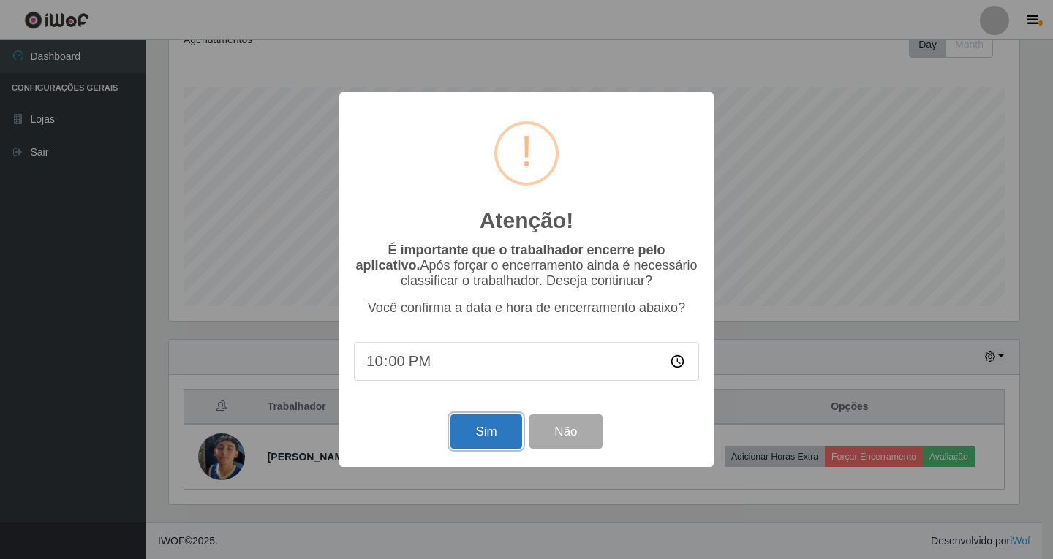
click at [485, 428] on button "Sim" at bounding box center [485, 431] width 71 height 34
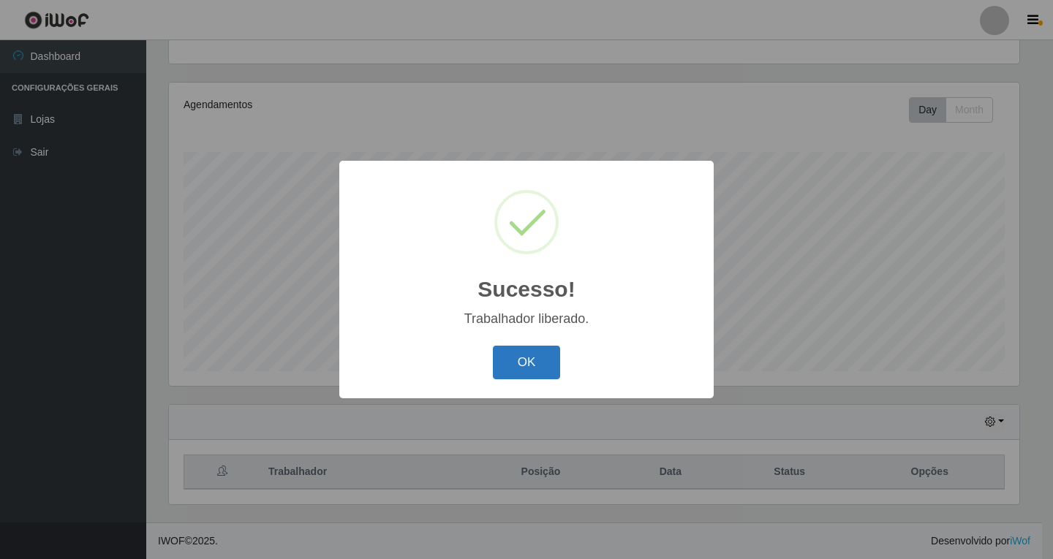
click at [522, 372] on button "OK" at bounding box center [527, 363] width 68 height 34
